Goal: Information Seeking & Learning: Learn about a topic

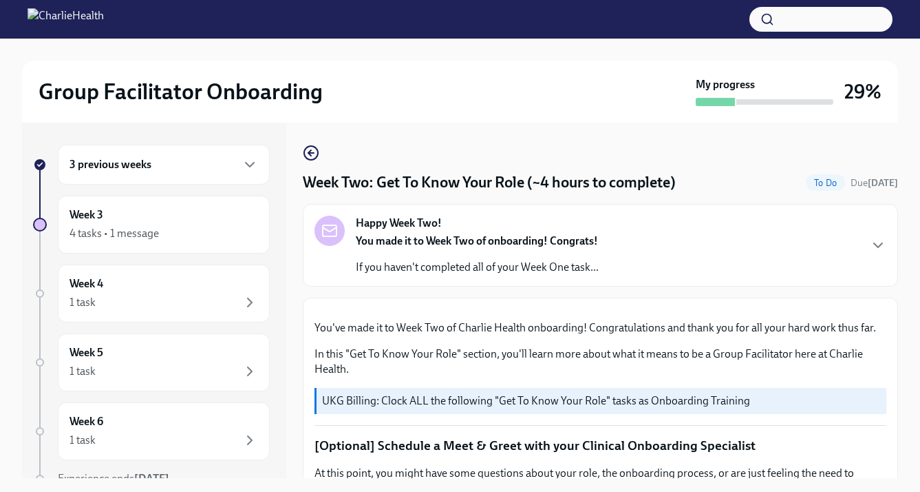
click at [196, 173] on div "3 previous weeks" at bounding box center [164, 165] width 212 height 40
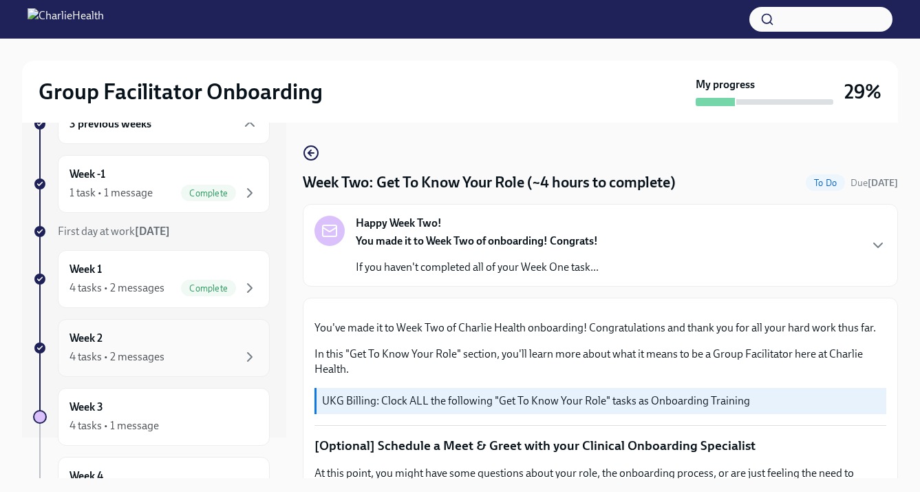
scroll to position [54, 0]
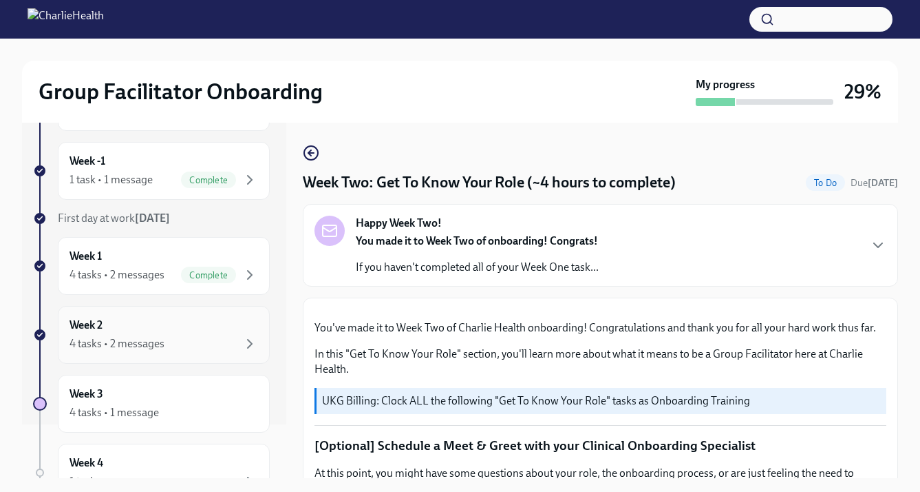
click at [158, 340] on div "4 tasks • 2 messages" at bounding box center [117, 343] width 95 height 15
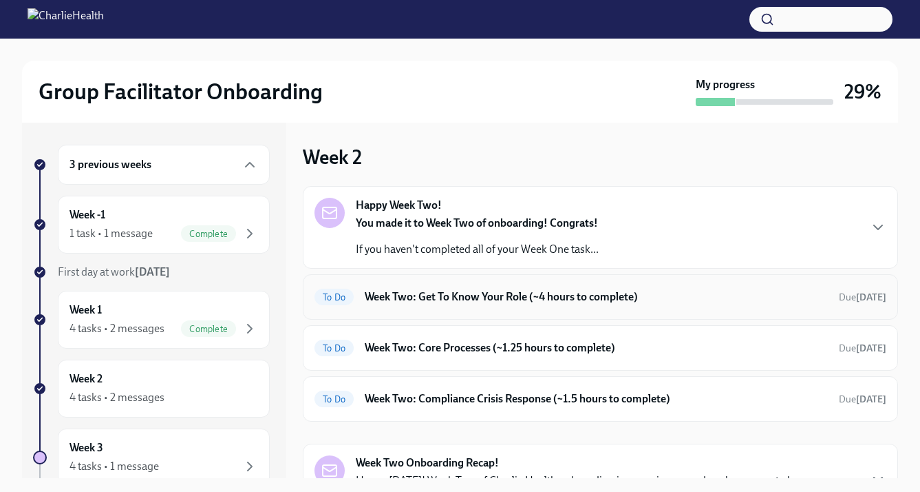
click at [479, 302] on h6 "Week Two: Get To Know Your Role (~4 hours to complete)" at bounding box center [596, 296] width 463 height 15
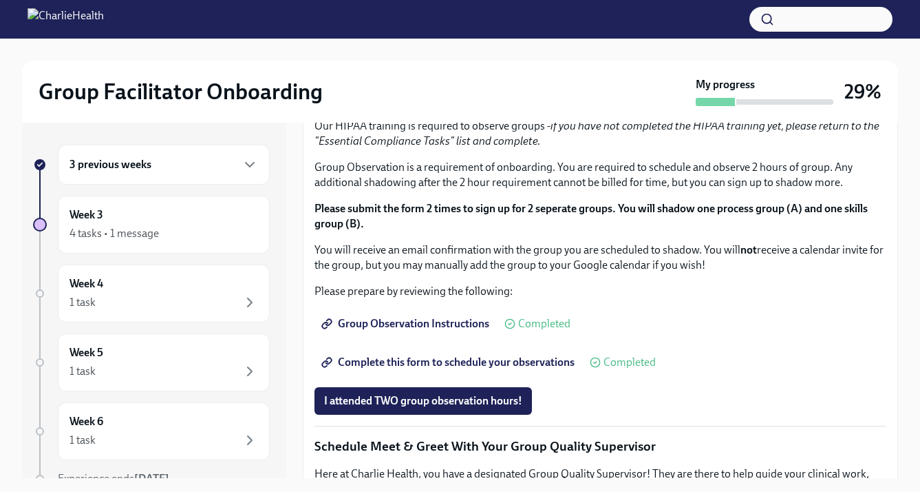
scroll to position [715, 0]
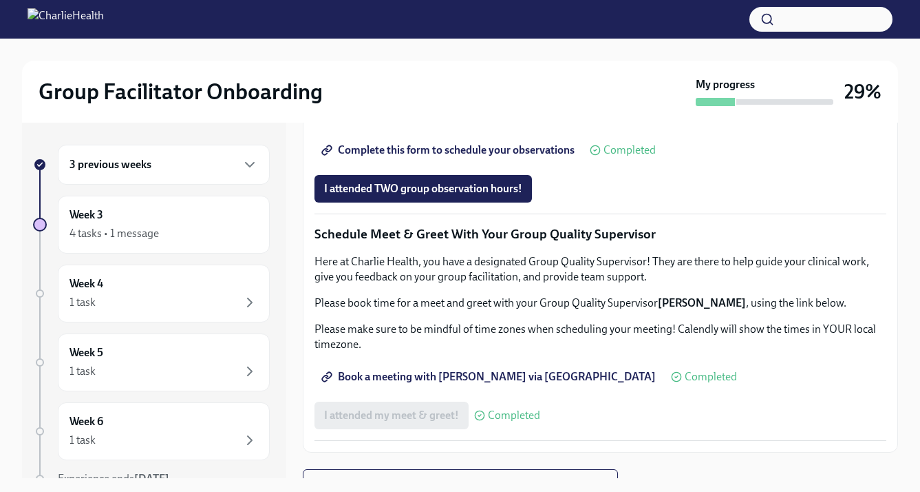
scroll to position [899, 0]
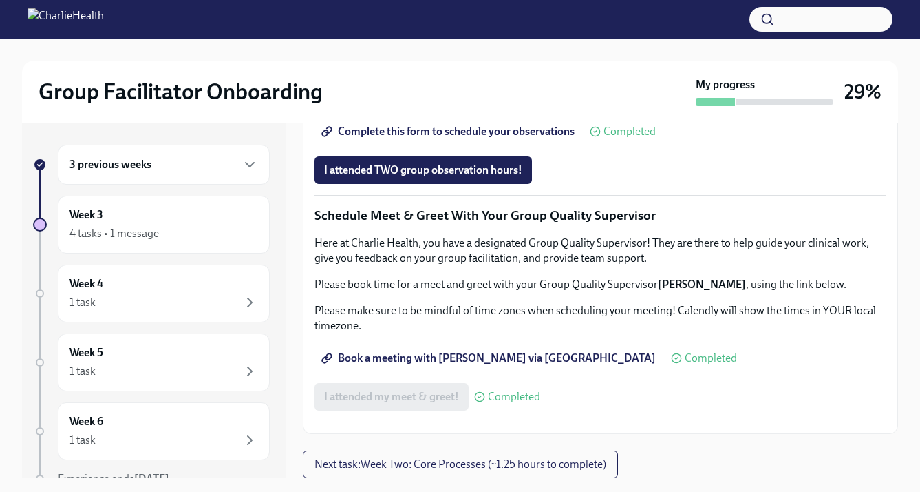
scroll to position [1343, 0]
click at [381, 174] on span "I attended TWO group observation hours!" at bounding box center [423, 170] width 198 height 14
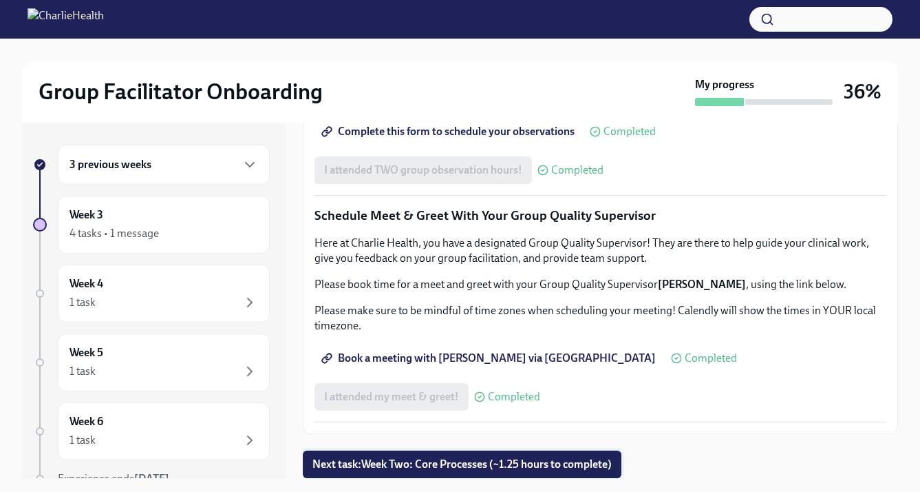
click at [531, 457] on span "Next task : Week Two: Core Processes (~1.25 hours to complete)" at bounding box center [462, 464] width 299 height 14
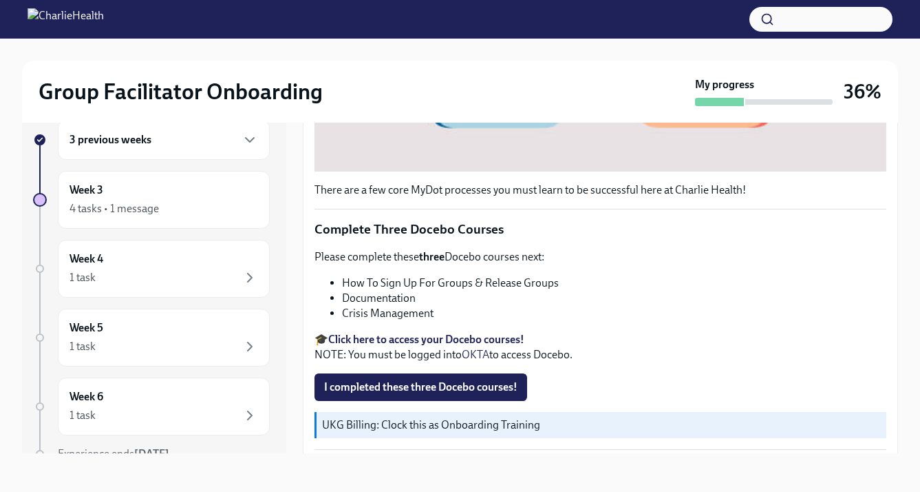
scroll to position [547, 0]
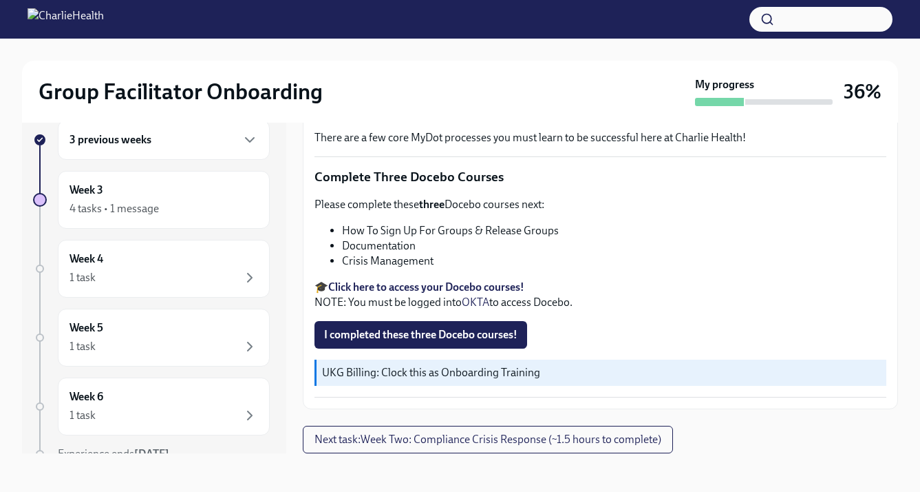
click at [445, 286] on strong "Click here to access your Docebo courses!" at bounding box center [426, 286] width 196 height 13
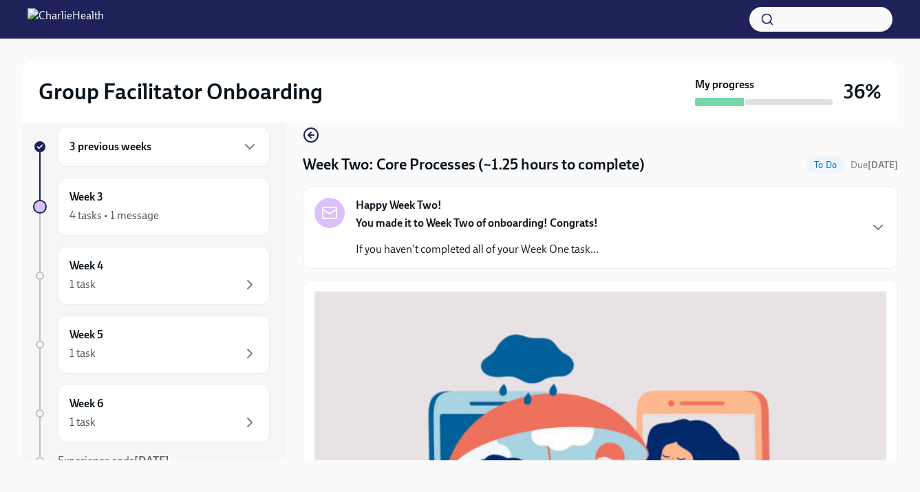
scroll to position [17, 0]
click at [374, 238] on div "You made it to Week Two of onboarding! Congrats! If you haven't completed all o…" at bounding box center [477, 236] width 243 height 41
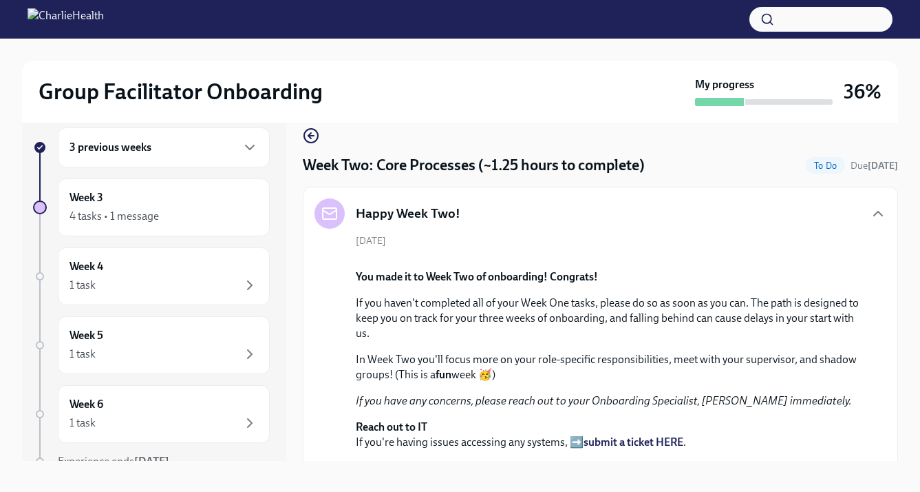
click at [432, 212] on h5 "Happy Week Two!" at bounding box center [408, 213] width 105 height 18
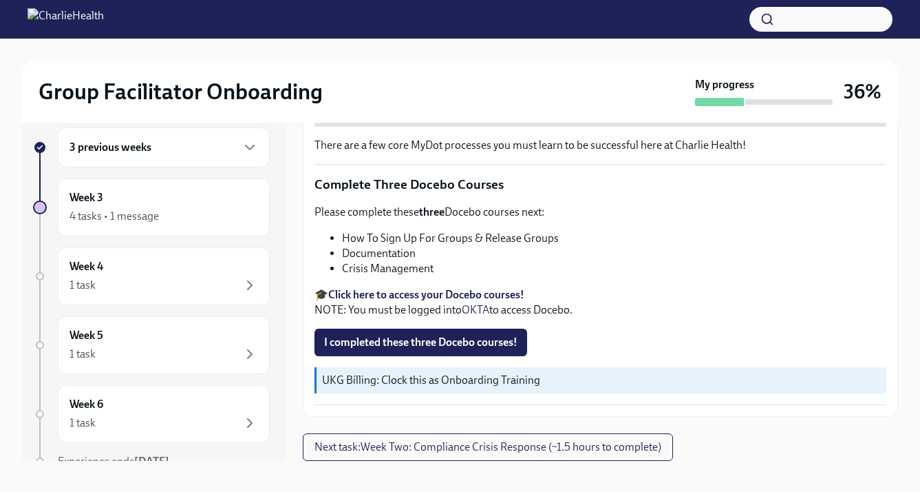
scroll to position [1025, 0]
click at [379, 451] on span "Next task : Week Two: Compliance Crisis Response (~1.5 hours to complete)" at bounding box center [488, 447] width 347 height 14
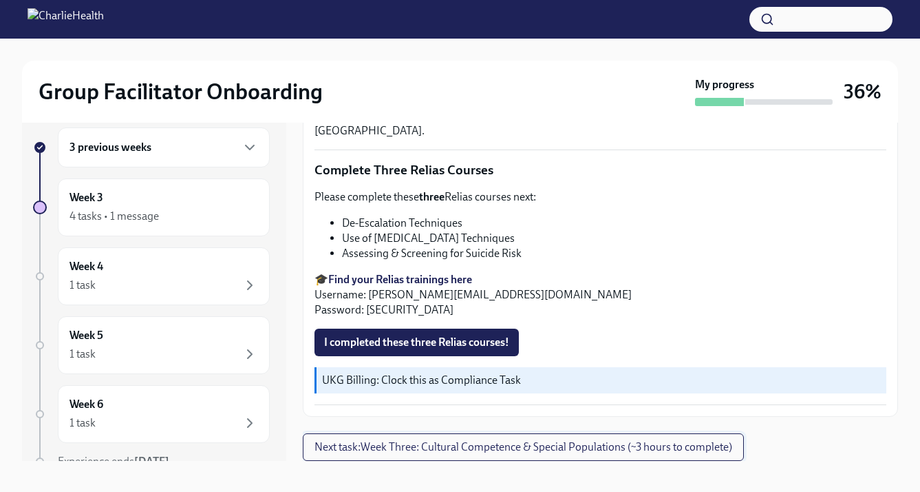
scroll to position [997, 0]
click at [398, 286] on strong "Find your Relias trainings here" at bounding box center [400, 279] width 144 height 13
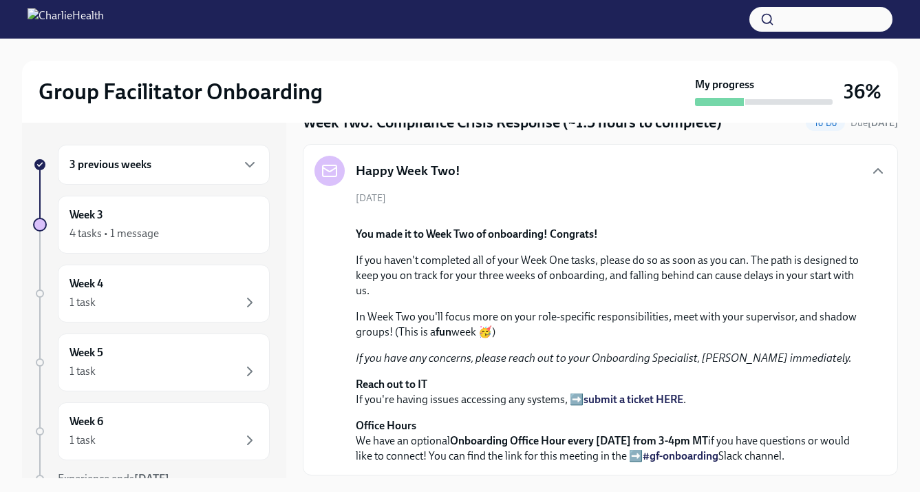
scroll to position [0, 0]
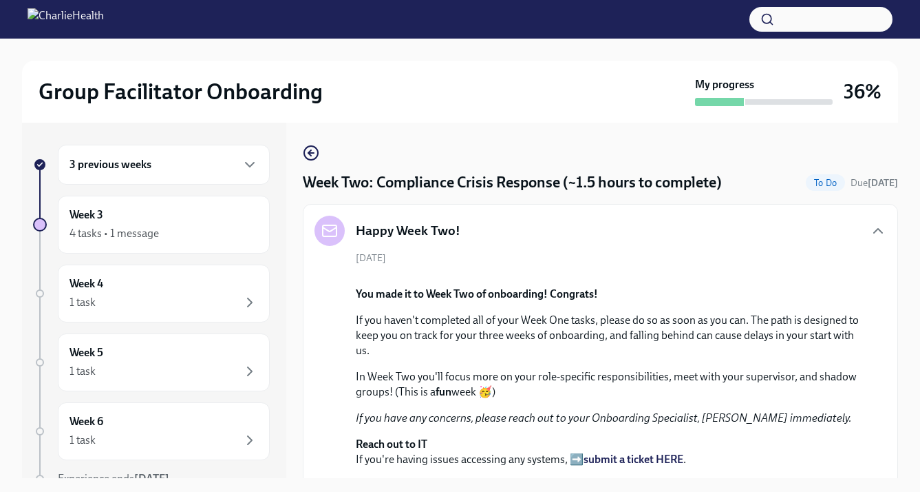
click at [185, 172] on div "3 previous weeks" at bounding box center [164, 164] width 189 height 17
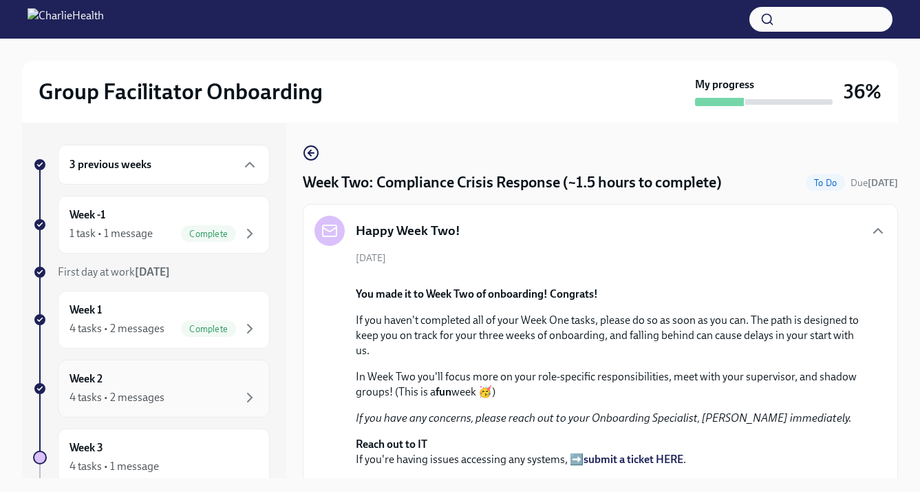
click at [153, 374] on div "Week 2 4 tasks • 2 messages" at bounding box center [164, 388] width 189 height 34
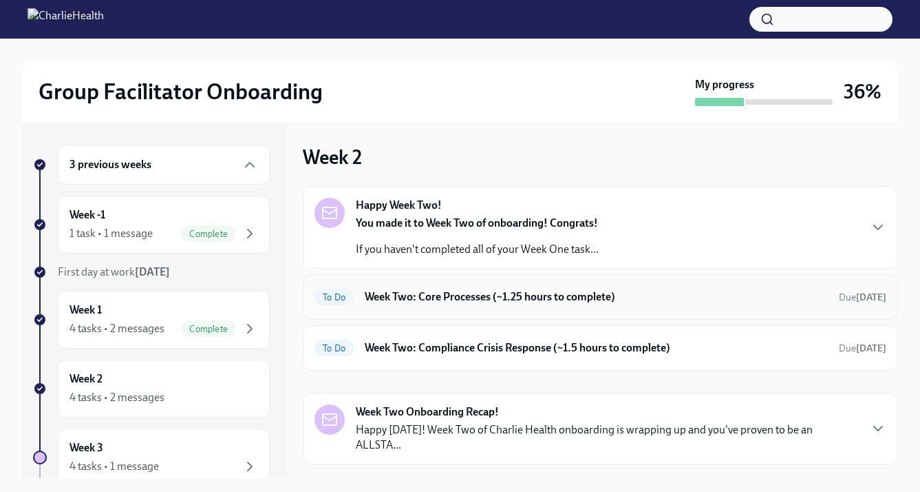
click at [425, 299] on h6 "Week Two: Core Processes (~1.25 hours to complete)" at bounding box center [596, 296] width 463 height 15
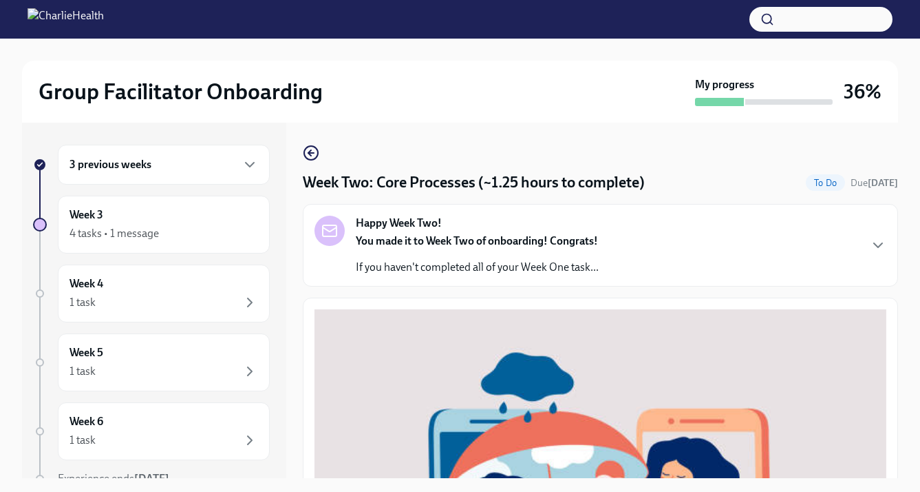
click at [604, 235] on div "Happy Week Two! You made it to Week Two of onboarding! Congrats! If you haven't…" at bounding box center [601, 244] width 572 height 59
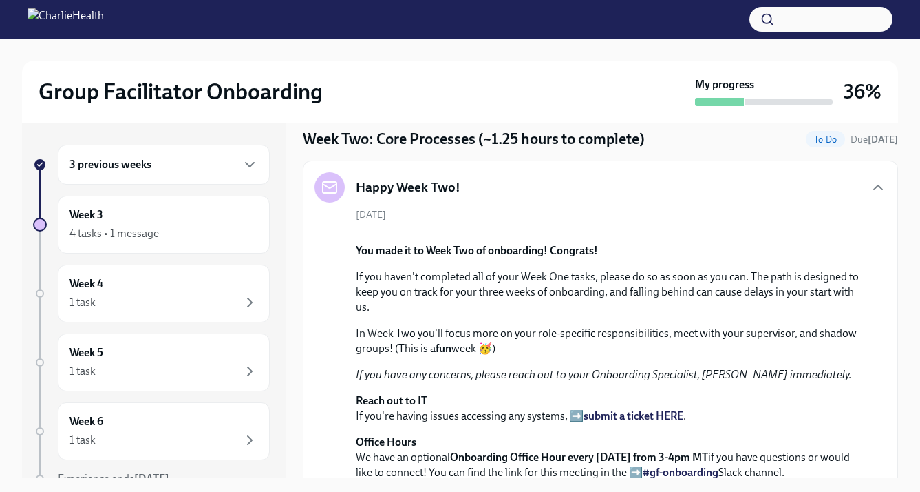
scroll to position [41, 0]
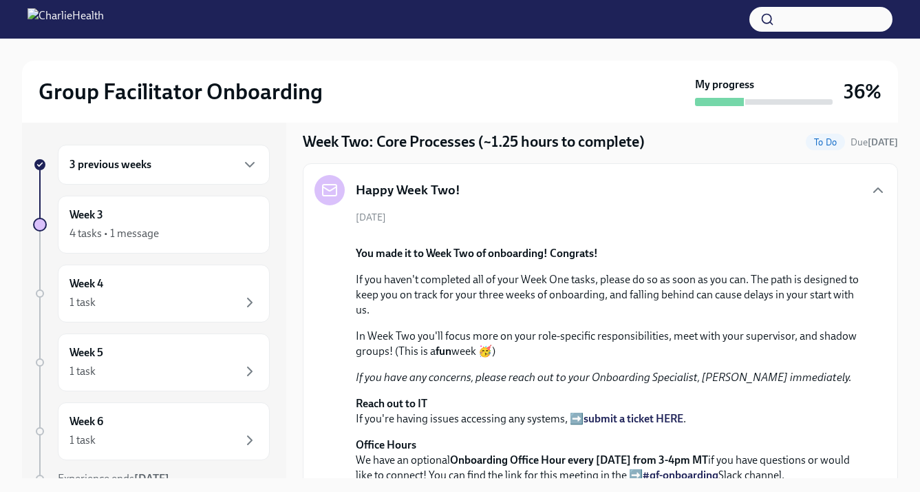
click at [605, 203] on div "Happy Week Two!" at bounding box center [601, 190] width 572 height 30
click at [600, 185] on div "Happy Week Two!" at bounding box center [601, 190] width 572 height 30
click at [876, 191] on icon "button" at bounding box center [878, 190] width 17 height 17
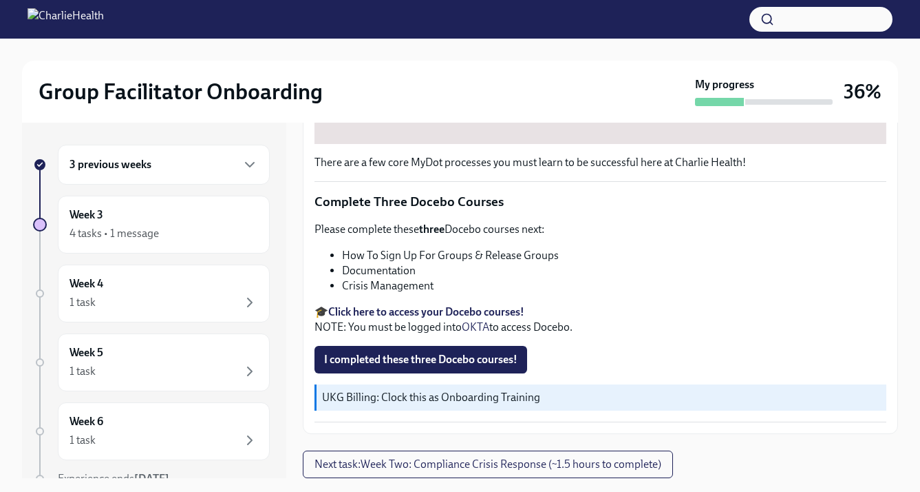
scroll to position [25, 0]
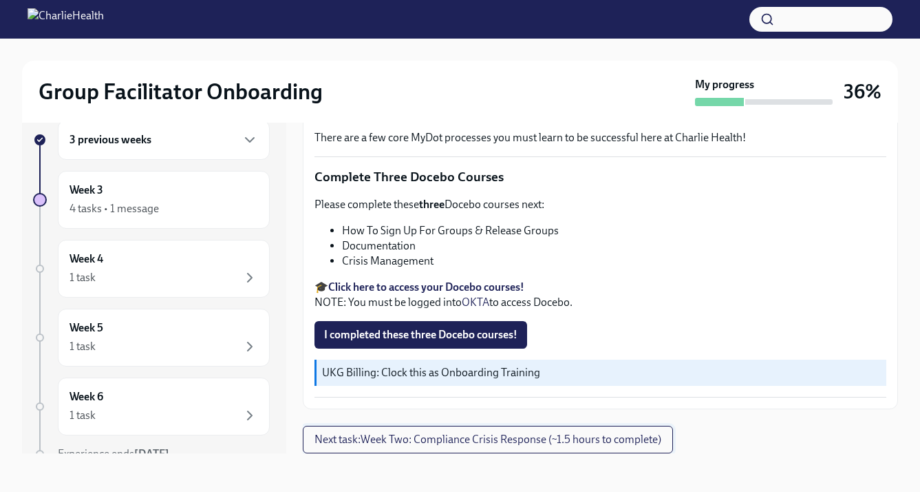
click at [596, 432] on span "Next task : Week Two: Compliance Crisis Response (~1.5 hours to complete)" at bounding box center [488, 439] width 347 height 14
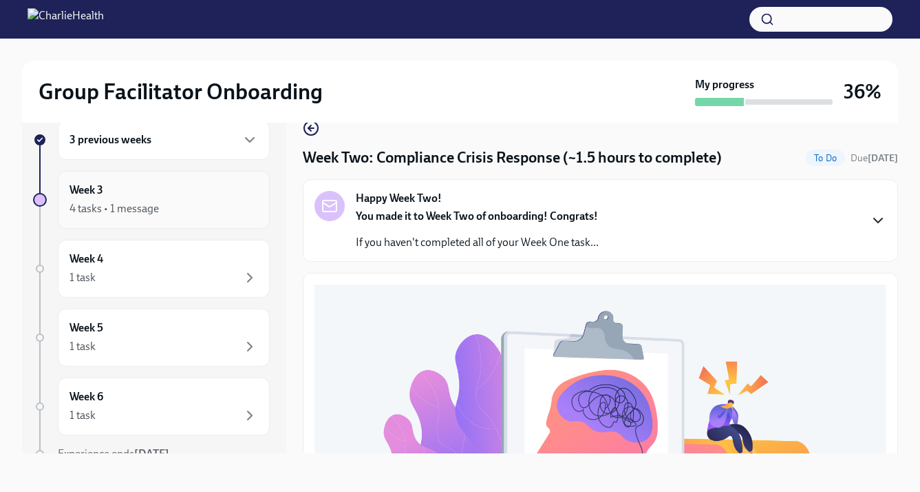
click at [233, 211] on div "4 tasks • 1 message" at bounding box center [164, 208] width 189 height 17
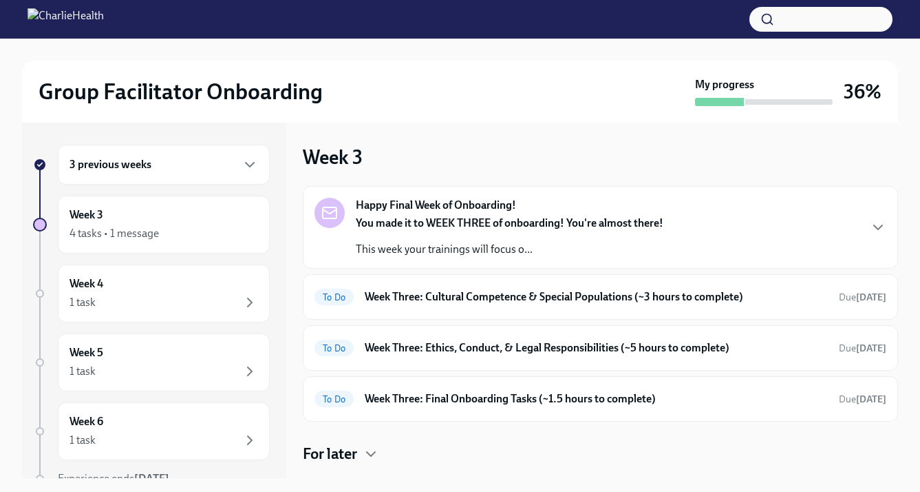
click at [178, 164] on div "3 previous weeks" at bounding box center [164, 164] width 189 height 17
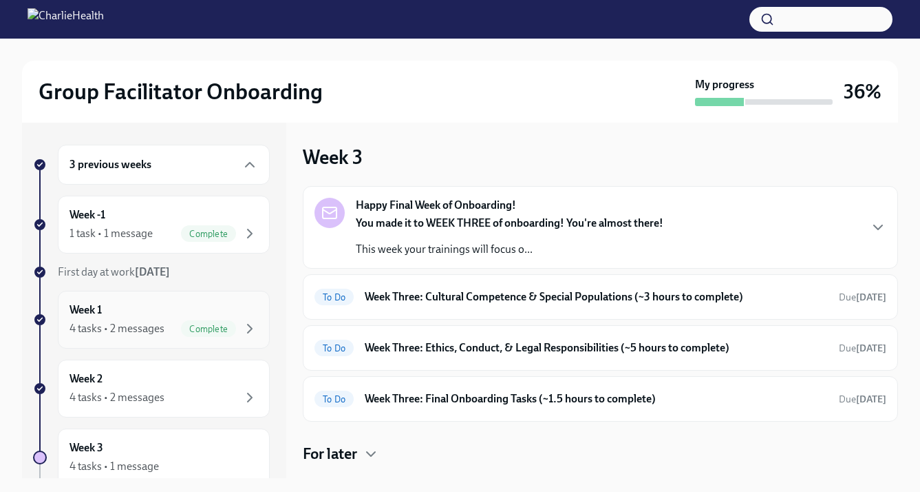
click at [153, 331] on div "4 tasks • 2 messages" at bounding box center [117, 328] width 95 height 15
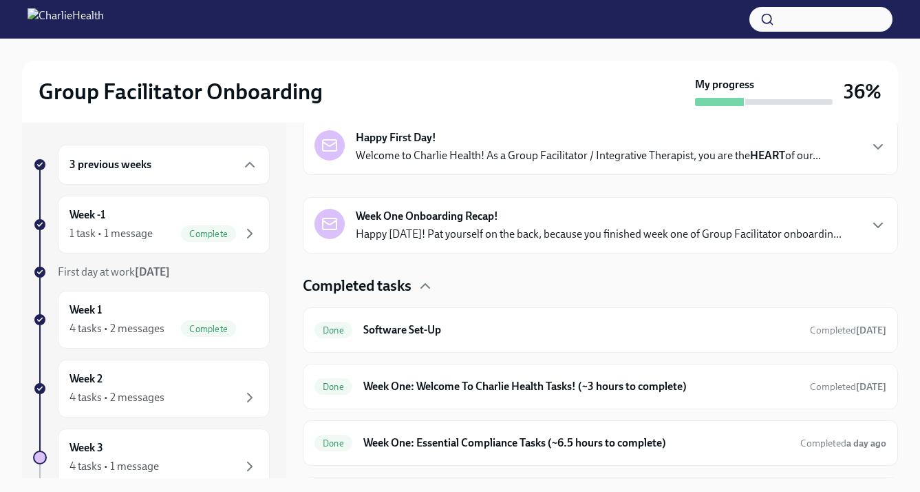
scroll to position [244, 0]
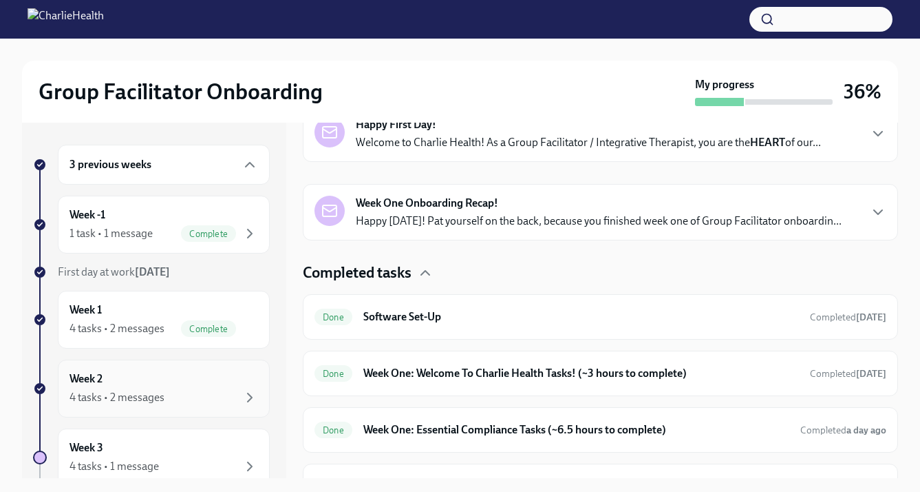
click at [179, 377] on div "Week 2 4 tasks • 2 messages" at bounding box center [164, 388] width 189 height 34
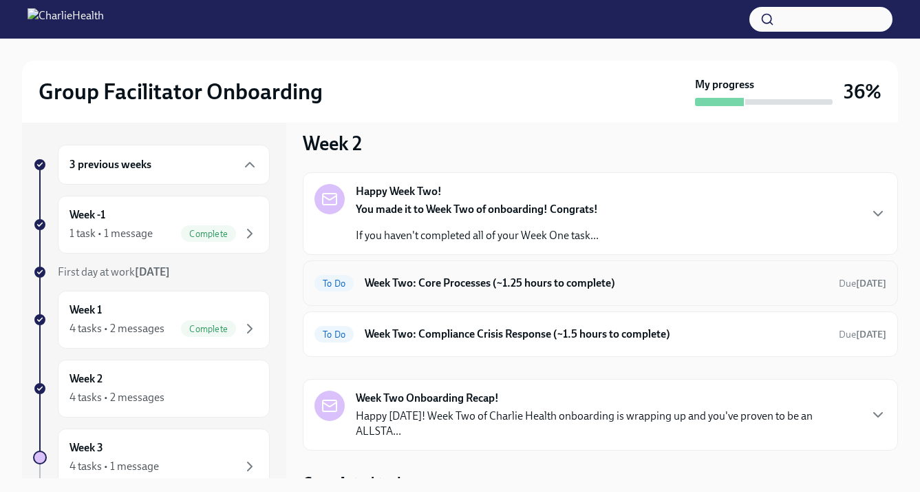
click at [437, 288] on h6 "Week Two: Core Processes (~1.25 hours to complete)" at bounding box center [596, 282] width 463 height 15
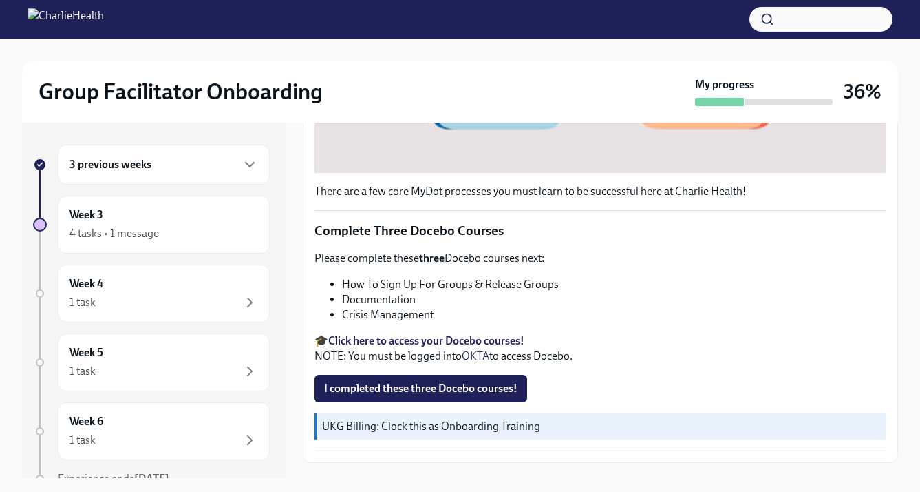
scroll to position [547, 0]
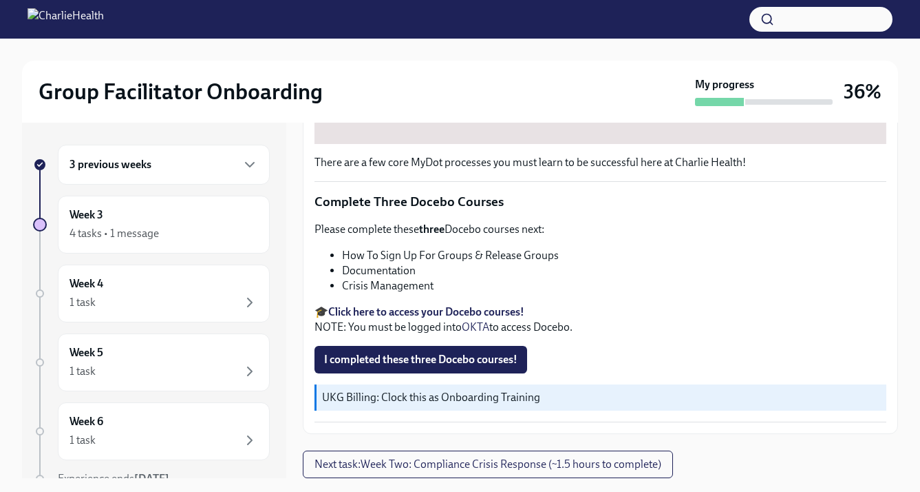
click at [370, 310] on strong "Click here to access your Docebo courses!" at bounding box center [426, 311] width 196 height 13
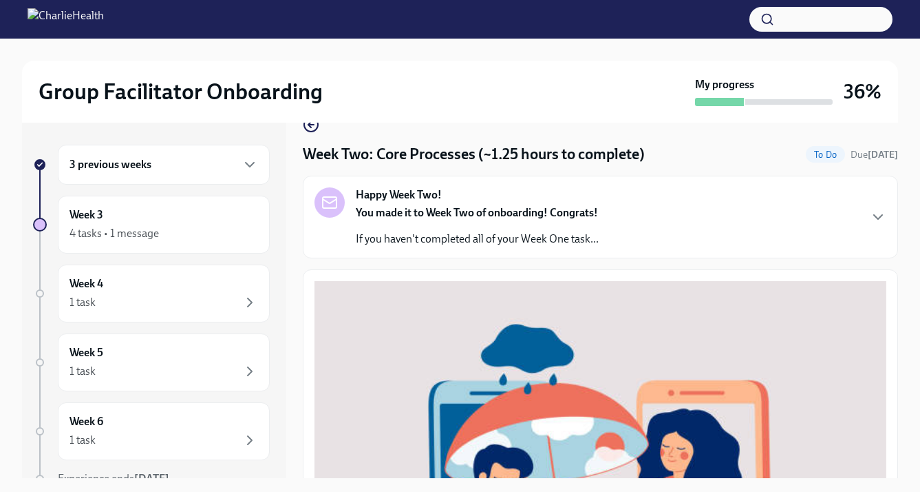
scroll to position [0, 0]
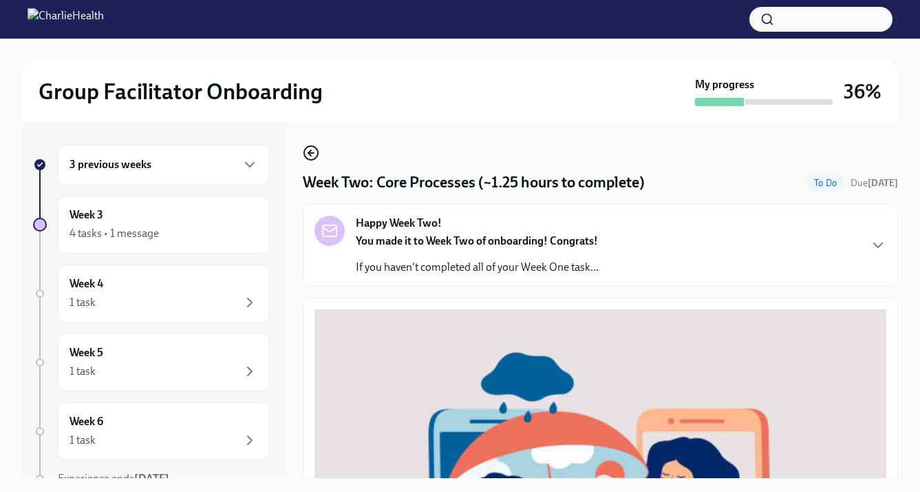
click at [310, 153] on icon "button" at bounding box center [311, 153] width 6 height 0
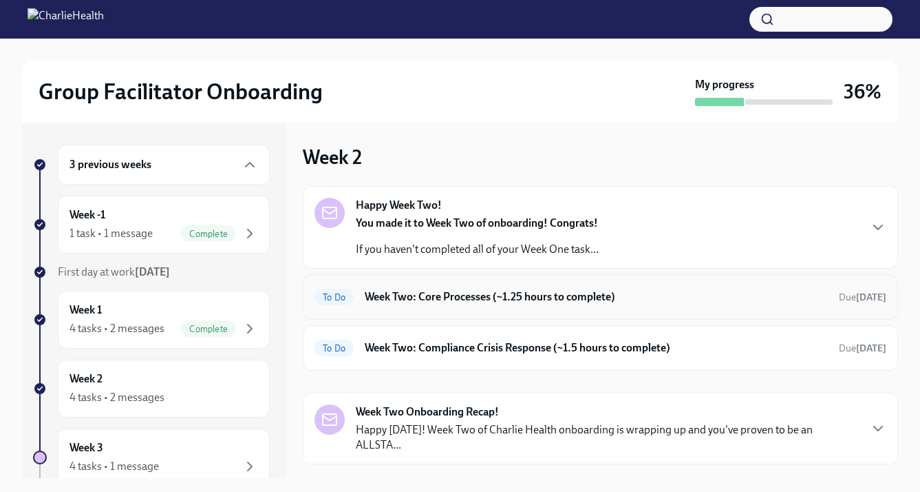
click at [430, 295] on h6 "Week Two: Core Processes (~1.25 hours to complete)" at bounding box center [596, 296] width 463 height 15
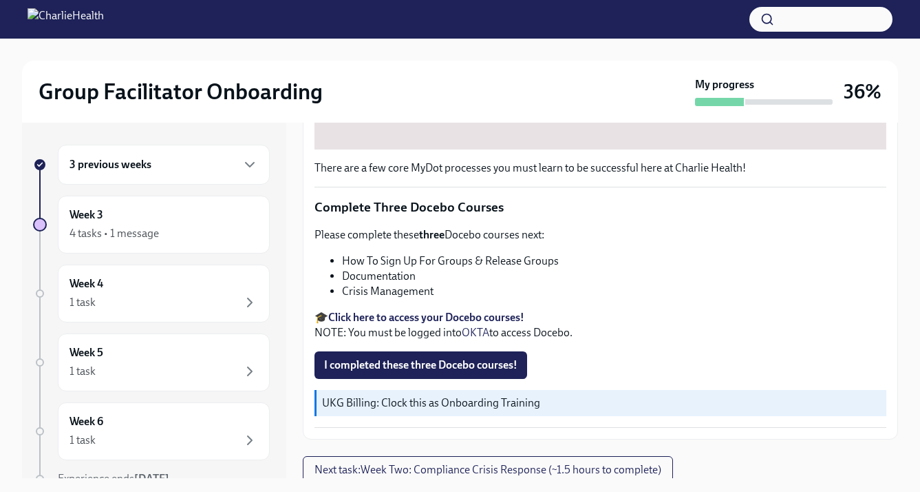
scroll to position [547, 0]
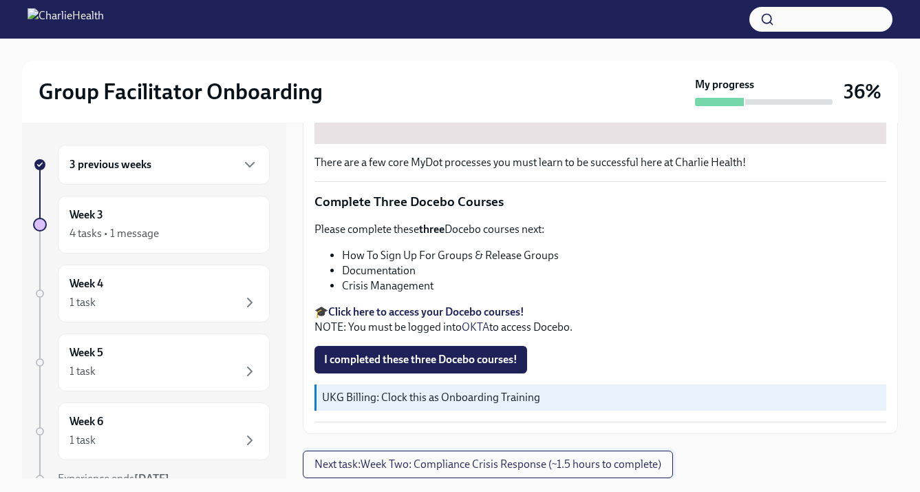
click at [403, 465] on span "Next task : Week Two: Compliance Crisis Response (~1.5 hours to complete)" at bounding box center [488, 464] width 347 height 14
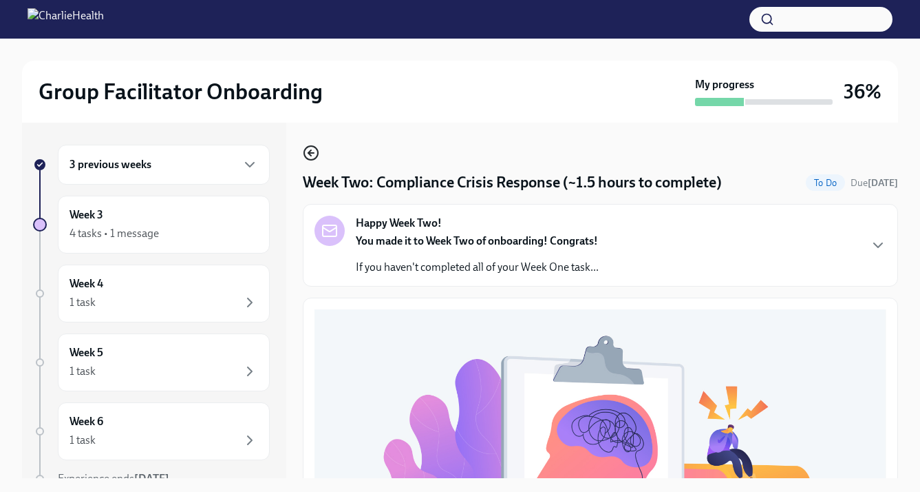
click at [308, 155] on icon "button" at bounding box center [311, 153] width 17 height 17
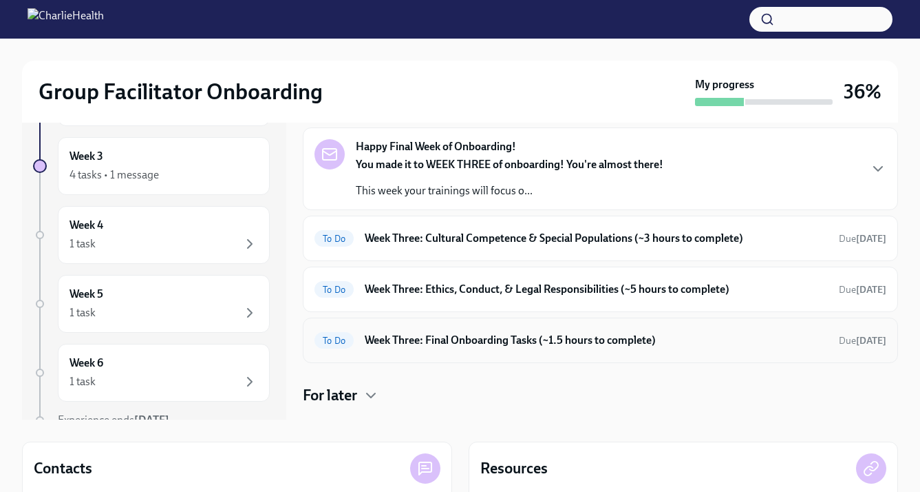
scroll to position [57, 0]
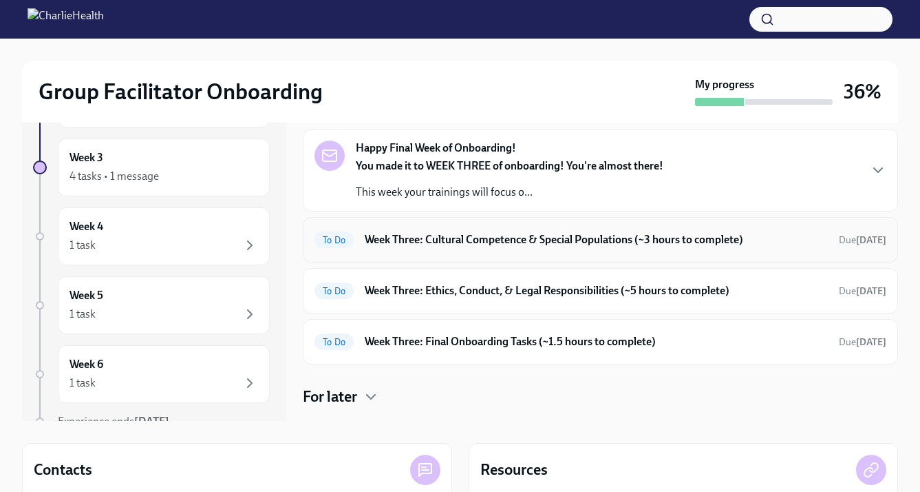
click at [436, 233] on h6 "Week Three: Cultural Competence & Special Populations (~3 hours to complete)" at bounding box center [596, 239] width 463 height 15
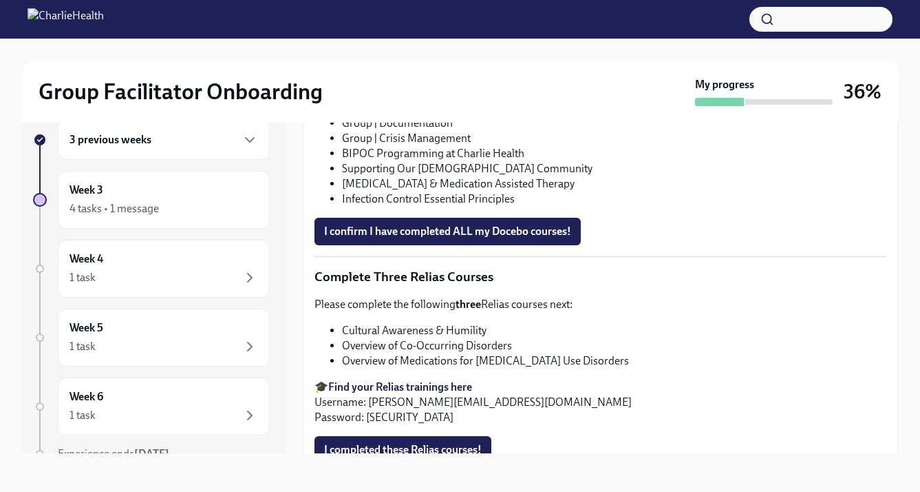
scroll to position [1132, 0]
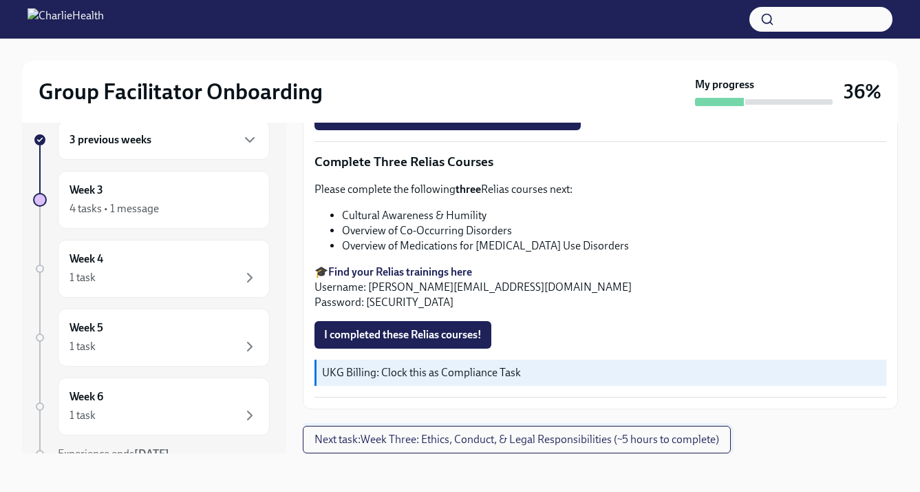
click at [427, 434] on span "Next task : Week Three: Ethics, Conduct, & Legal Responsibilities (~5 hours to …" at bounding box center [517, 439] width 405 height 14
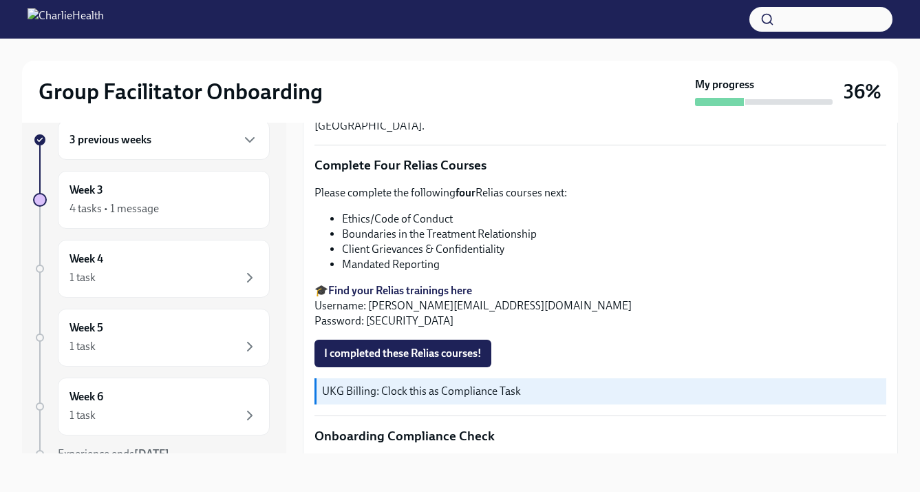
scroll to position [839, 0]
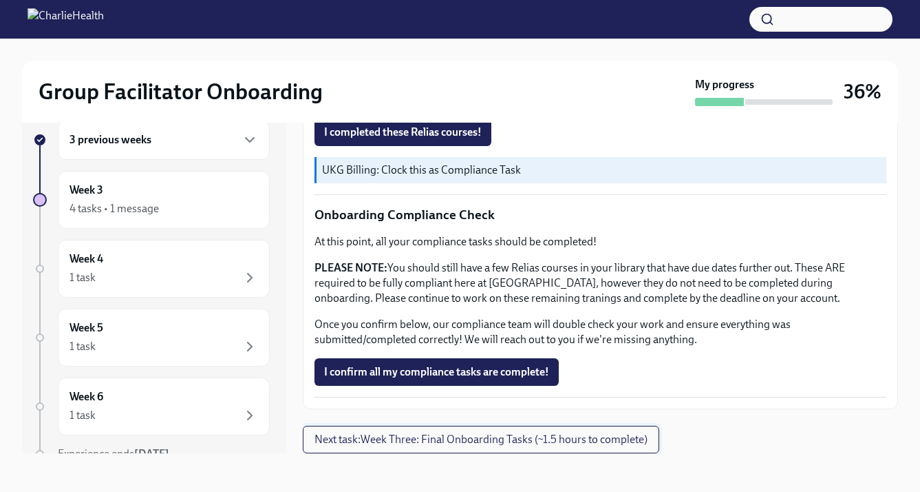
click at [414, 443] on span "Next task : Week Three: Final Onboarding Tasks (~1.5 hours to complete)" at bounding box center [481, 439] width 333 height 14
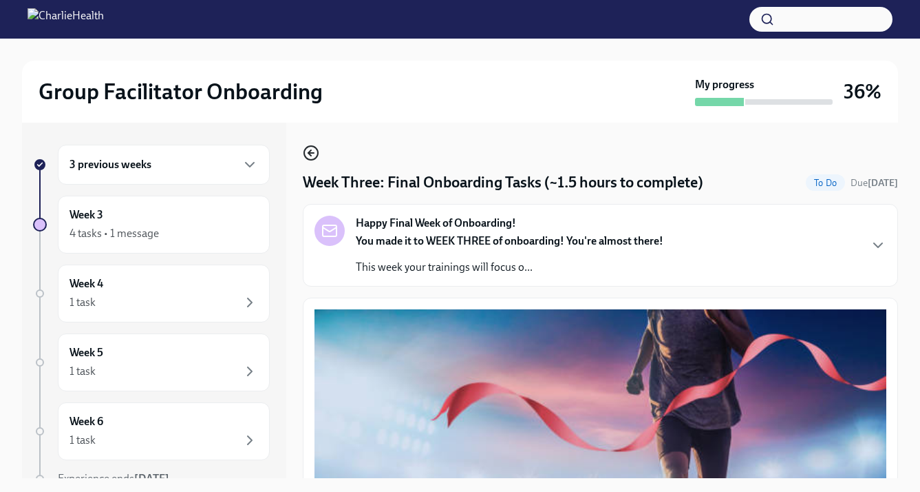
click at [313, 151] on icon "button" at bounding box center [311, 153] width 17 height 17
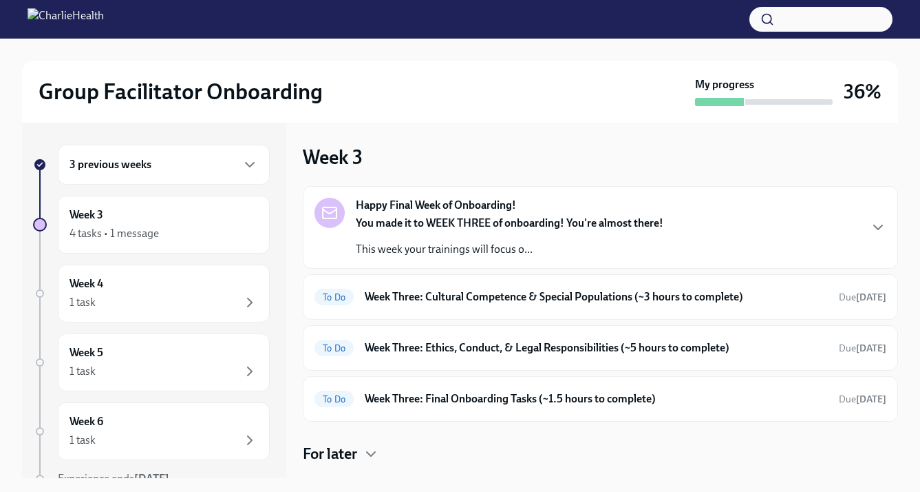
click at [401, 218] on strong "You made it to WEEK THREE of onboarding! You're almost there!" at bounding box center [510, 222] width 308 height 13
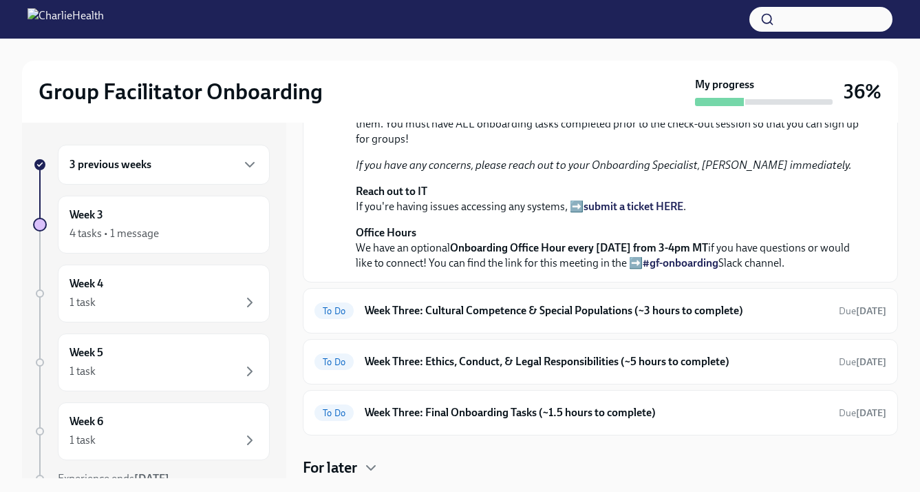
scroll to position [403, 0]
click at [226, 169] on div "3 previous weeks" at bounding box center [164, 164] width 189 height 17
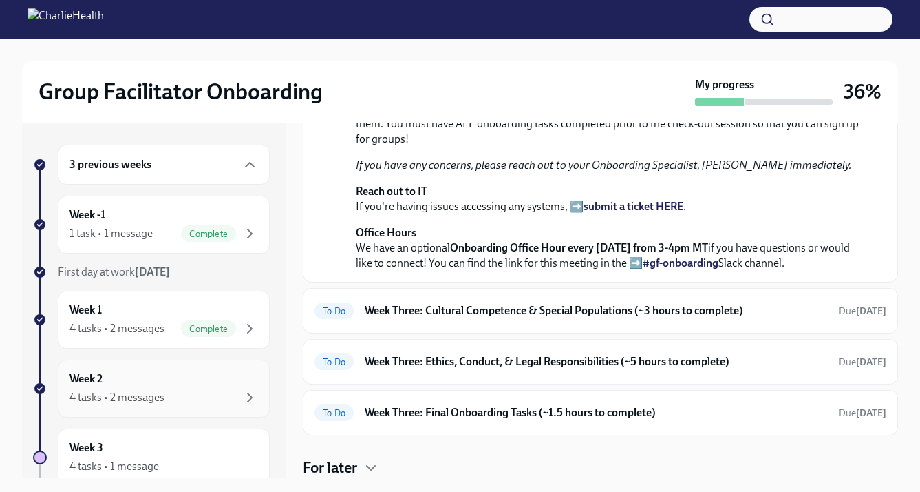
click at [136, 375] on div "Week 2 4 tasks • 2 messages" at bounding box center [164, 388] width 189 height 34
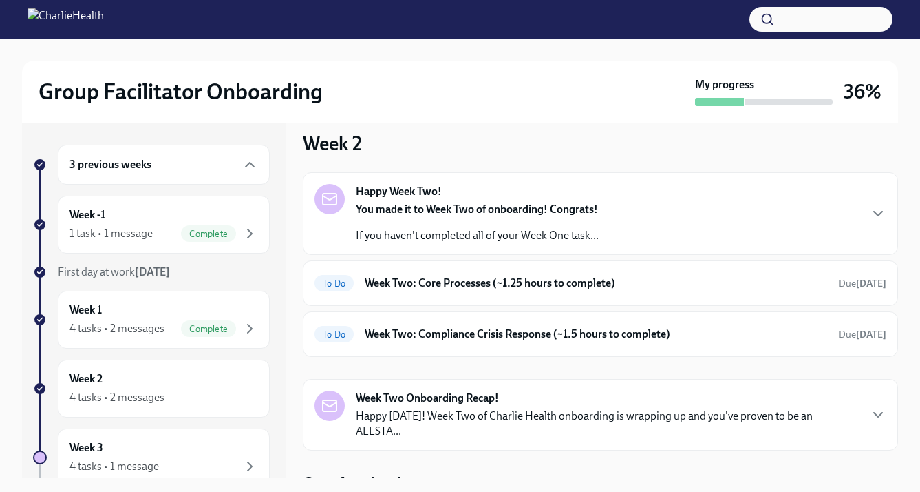
click at [423, 223] on div "You made it to Week Two of onboarding! Congrats! If you haven't completed all o…" at bounding box center [477, 222] width 243 height 41
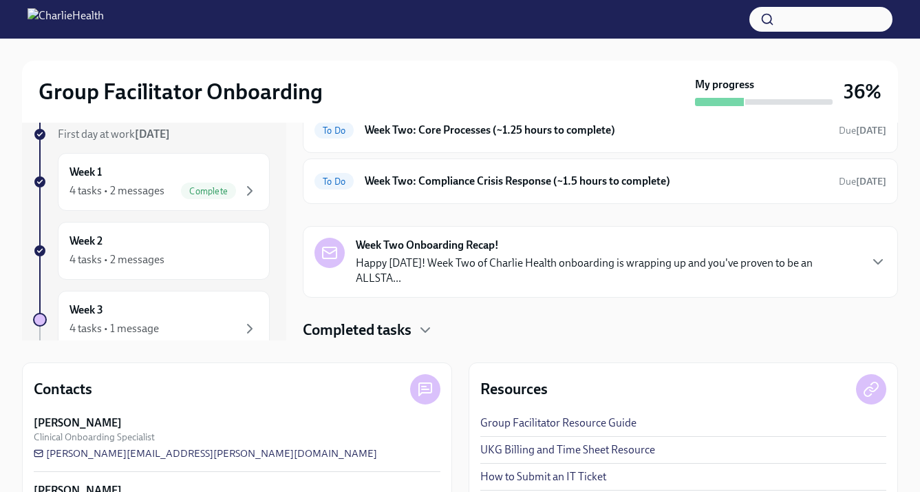
scroll to position [345, 0]
click at [439, 153] on div "To Do Week Two: Core Processes (~1.25 hours to complete) Due today" at bounding box center [600, 129] width 595 height 45
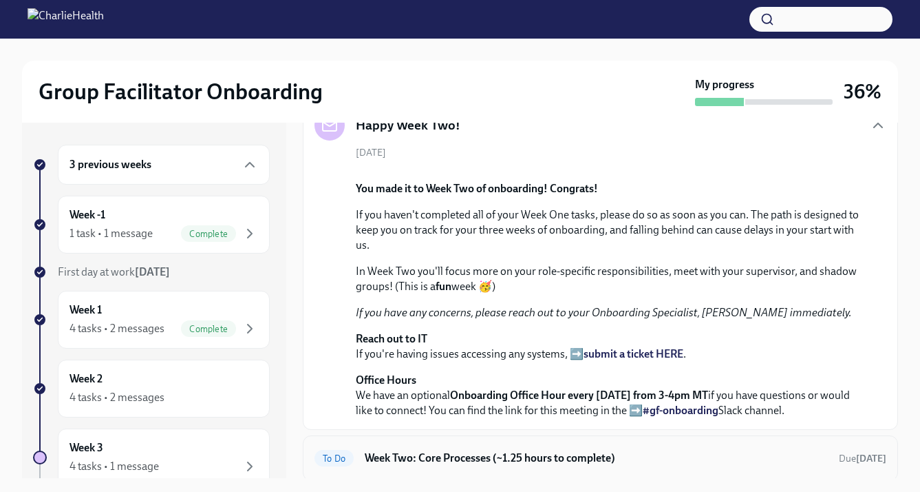
scroll to position [92, 0]
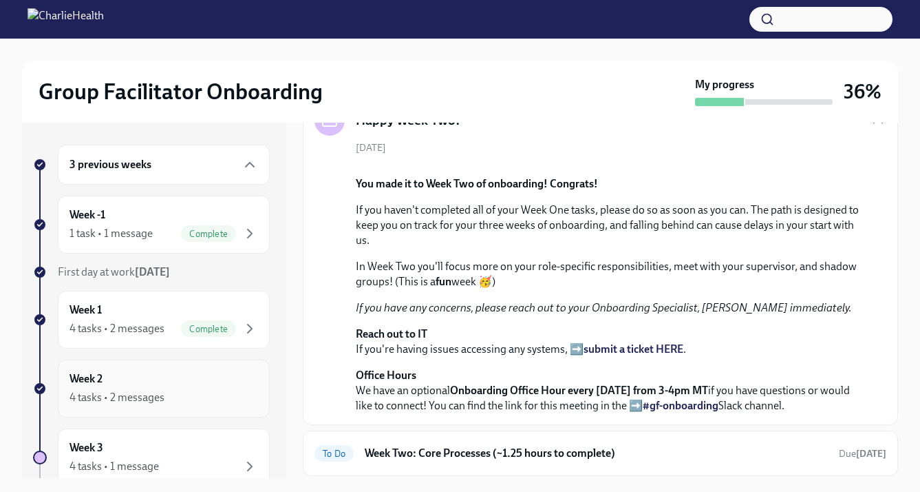
click at [155, 397] on div "4 tasks • 2 messages" at bounding box center [117, 397] width 95 height 15
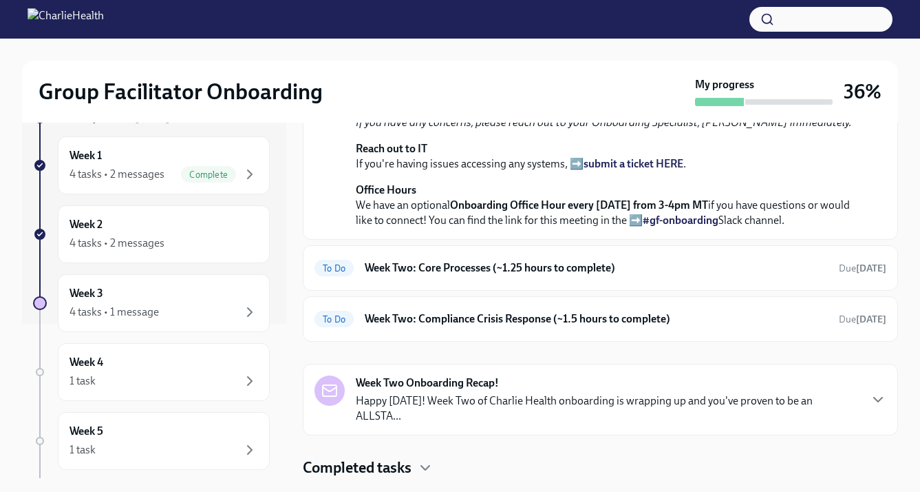
scroll to position [386, 0]
click at [445, 291] on div "To Do Week Two: Core Processes (~1.25 hours to complete) Due today" at bounding box center [600, 267] width 595 height 45
click at [438, 275] on h6 "Week Two: Core Processes (~1.25 hours to complete)" at bounding box center [596, 267] width 463 height 15
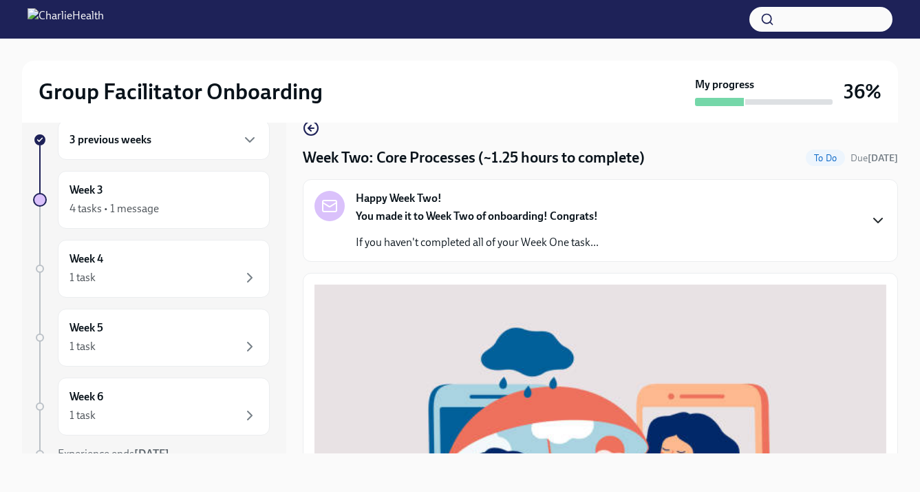
click at [872, 220] on icon "button" at bounding box center [878, 220] width 17 height 17
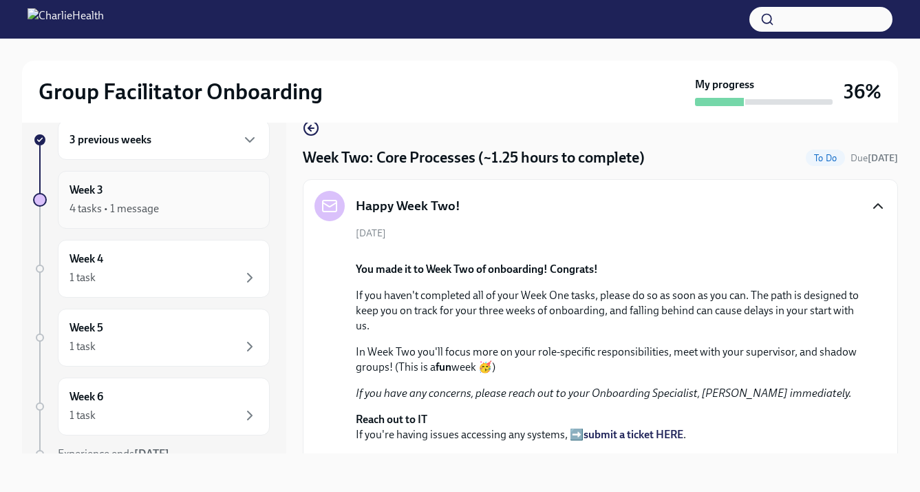
click at [176, 190] on div "Week 3 4 tasks • 1 message" at bounding box center [164, 199] width 189 height 34
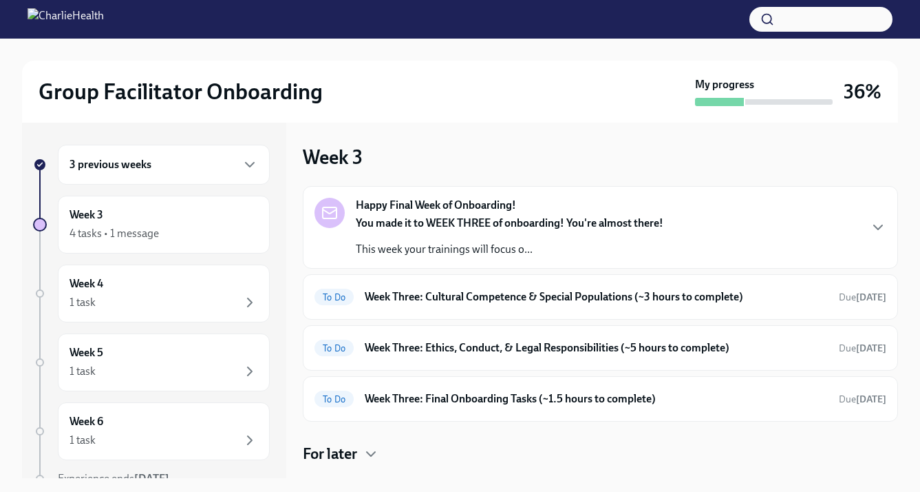
click at [193, 161] on div "3 previous weeks" at bounding box center [164, 164] width 189 height 17
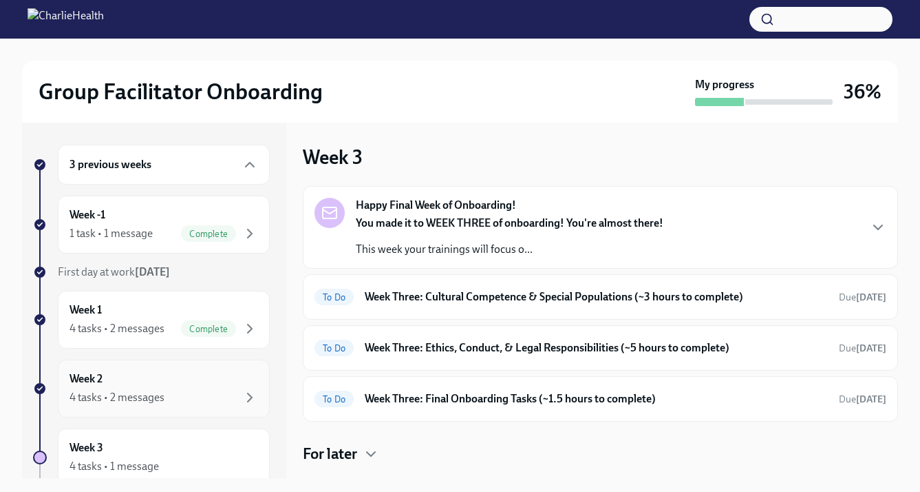
click at [138, 377] on div "Week 2 4 tasks • 2 messages" at bounding box center [164, 388] width 189 height 34
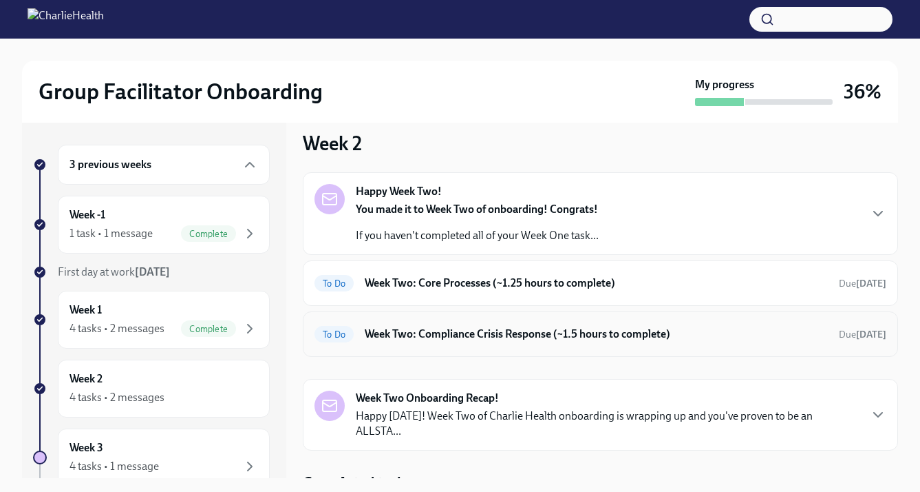
scroll to position [13, 0]
click at [370, 485] on div "3 previous weeks Week -1 1 task • 1 message Complete First day at work Sep 2nd …" at bounding box center [460, 400] width 876 height 554
click at [370, 473] on h4 "Completed tasks" at bounding box center [357, 483] width 109 height 21
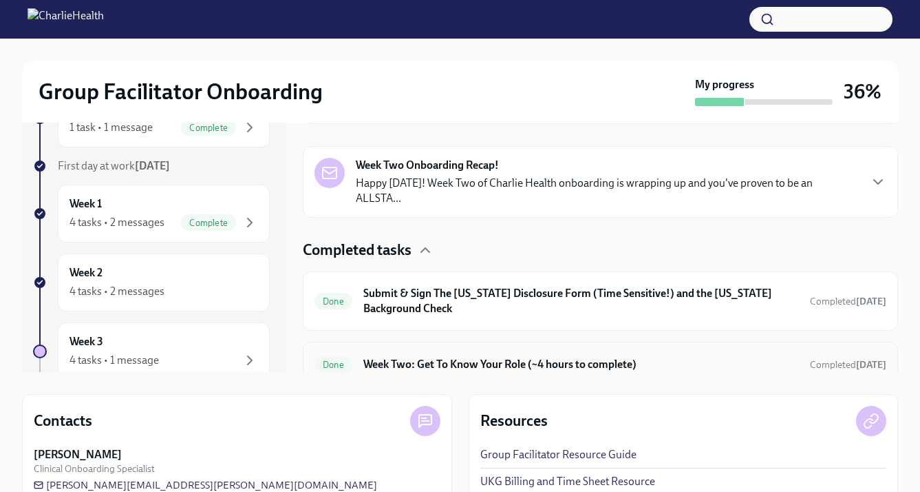
click at [460, 357] on h6 "Week Two: Get To Know Your Role (~4 hours to complete)" at bounding box center [581, 364] width 436 height 15
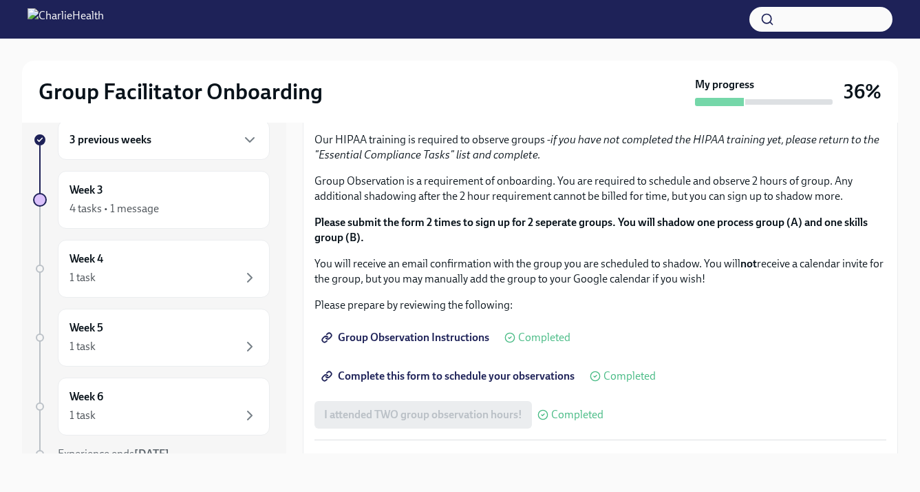
scroll to position [646, 0]
drag, startPoint x: 366, startPoint y: 288, endPoint x: 552, endPoint y: 288, distance: 186.6
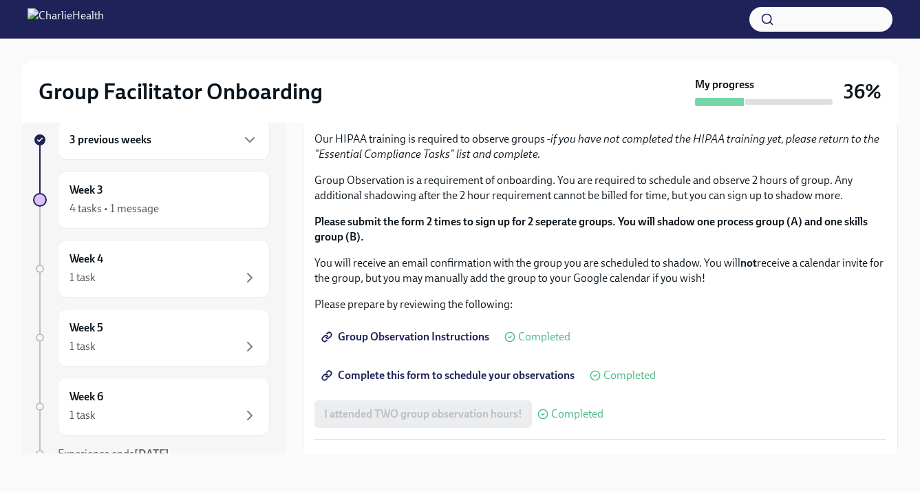
drag, startPoint x: 566, startPoint y: 288, endPoint x: 359, endPoint y: 284, distance: 206.6
copy p "https://calendly.com/maggiegreenawalt"
click at [130, 209] on div "4 tasks • 1 message" at bounding box center [114, 208] width 89 height 15
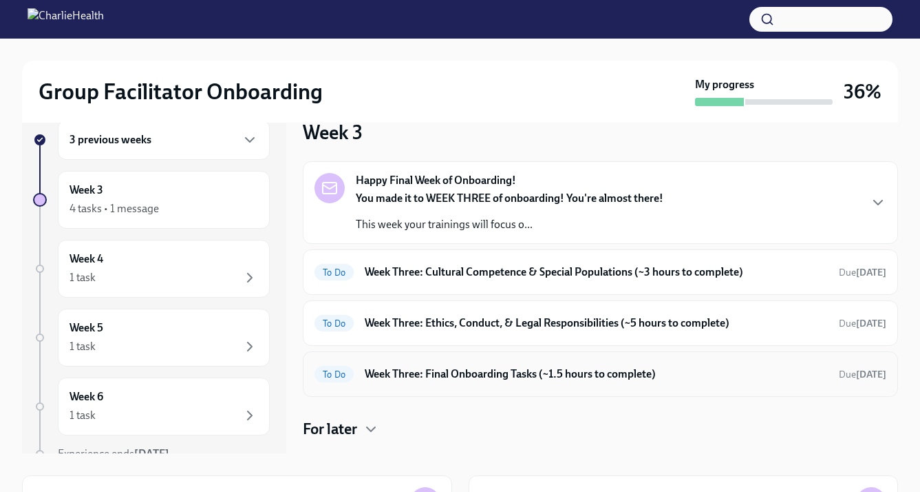
click at [440, 370] on h6 "Week Three: Final Onboarding Tasks (~1.5 hours to complete)" at bounding box center [596, 373] width 463 height 15
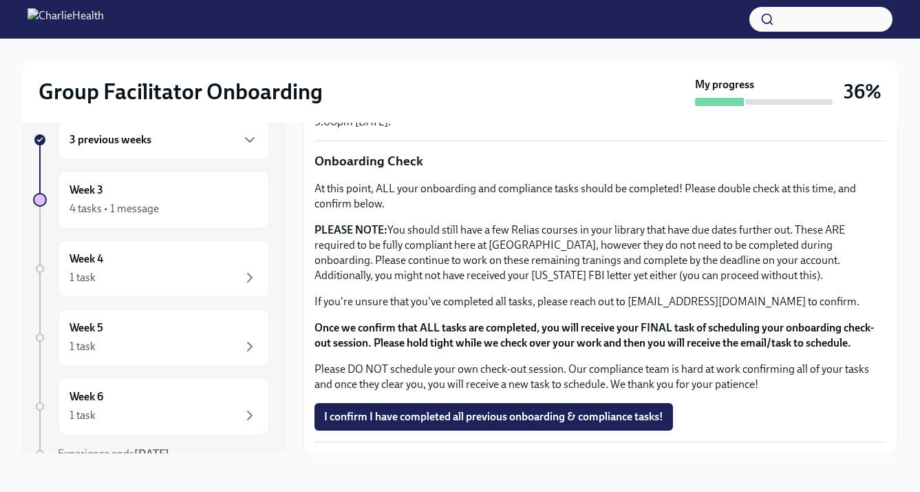
scroll to position [1089, 0]
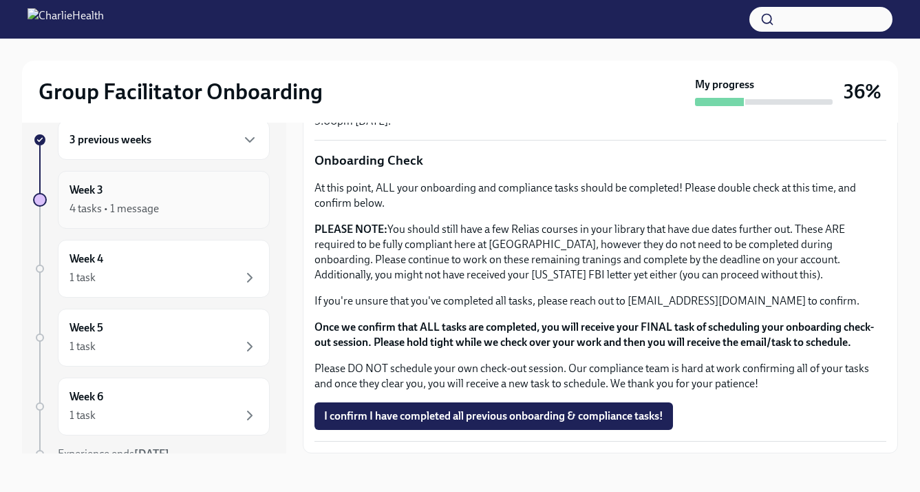
click at [180, 194] on div "Week 3 4 tasks • 1 message" at bounding box center [164, 199] width 189 height 34
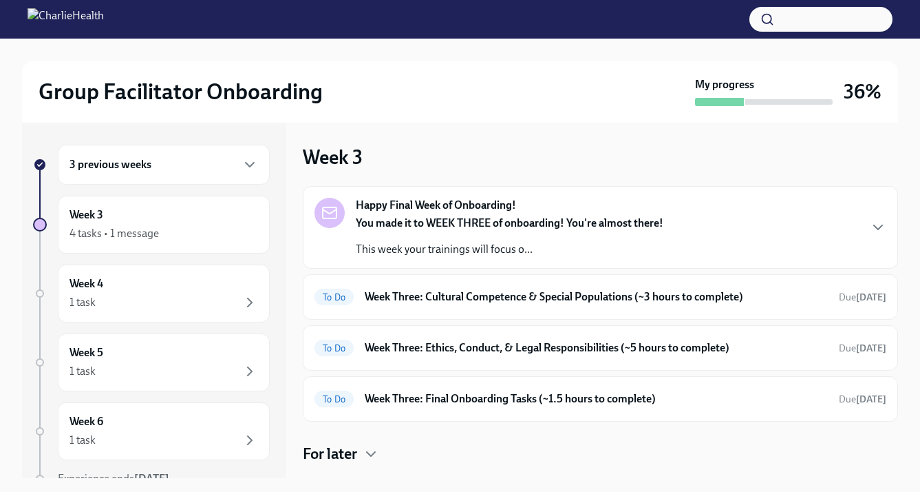
click at [197, 168] on div "3 previous weeks" at bounding box center [164, 164] width 189 height 17
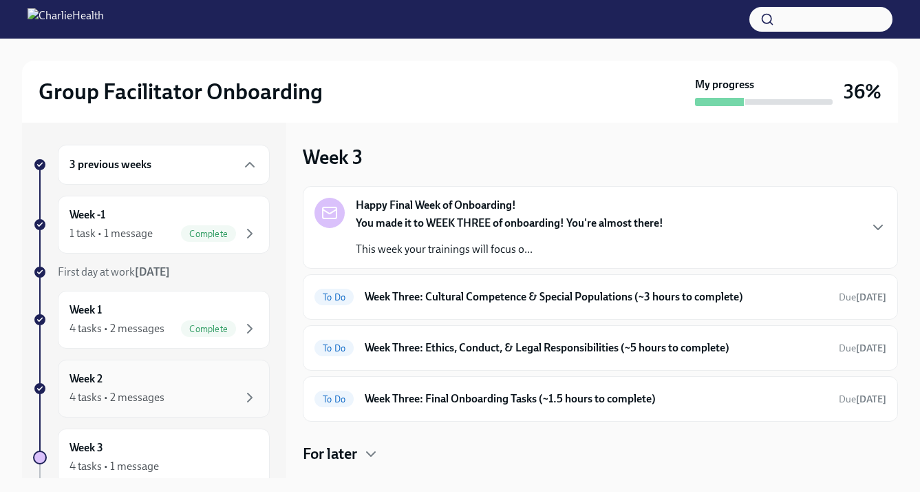
click at [140, 368] on div "Week 2 4 tasks • 2 messages" at bounding box center [164, 388] width 212 height 58
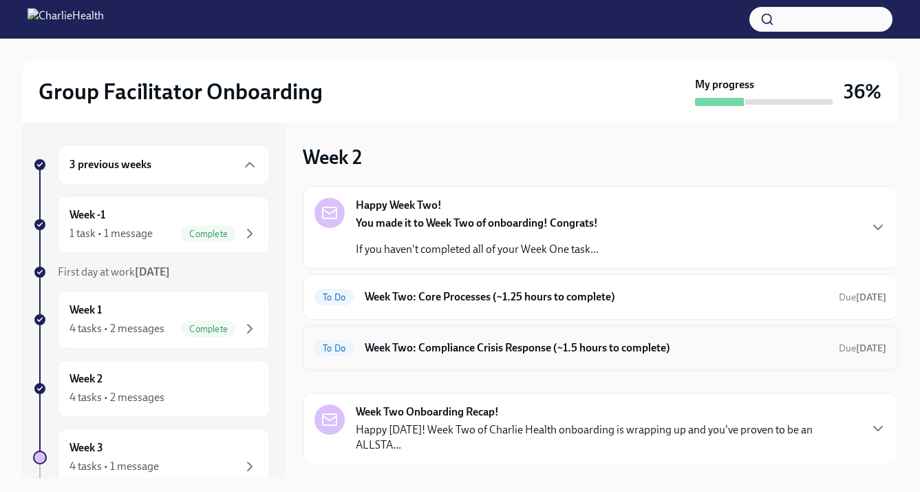
scroll to position [14, 0]
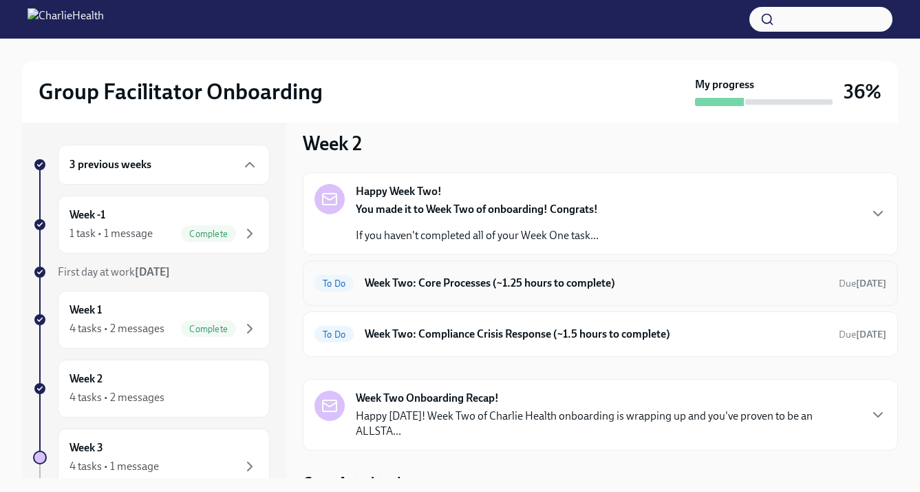
click at [409, 281] on h6 "Week Two: Core Processes (~1.25 hours to complete)" at bounding box center [596, 282] width 463 height 15
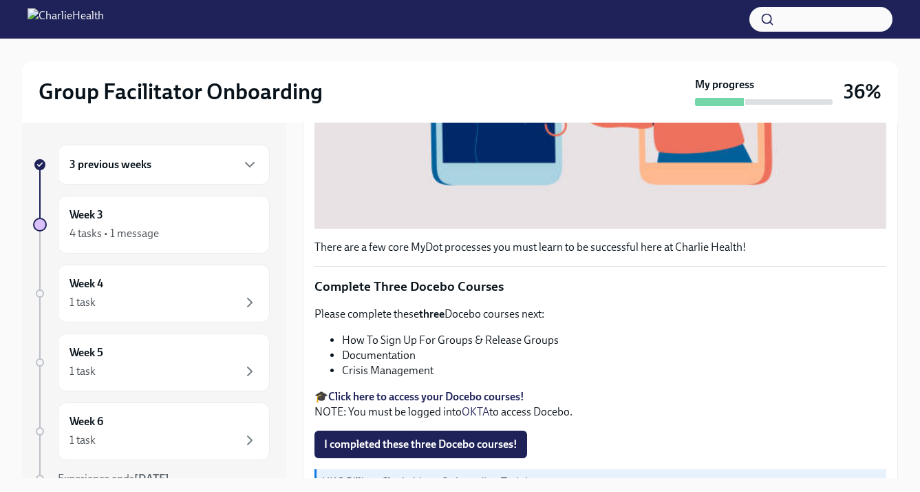
scroll to position [547, 0]
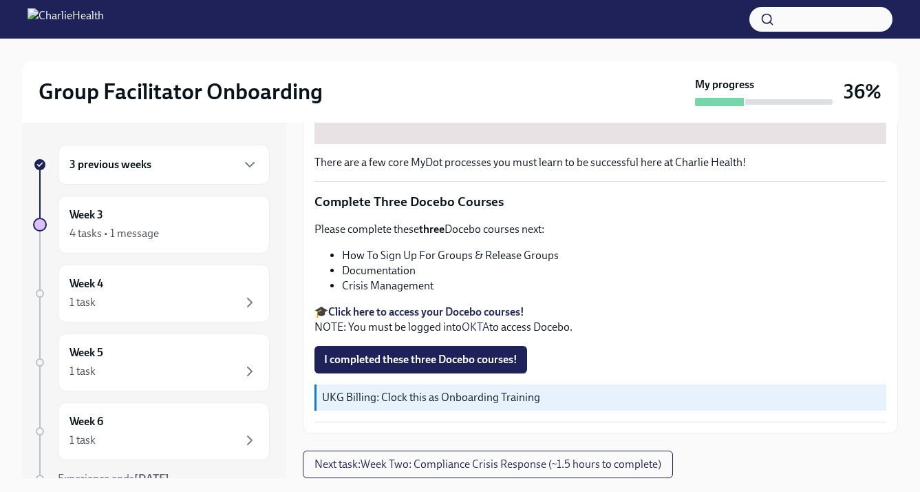
click at [379, 306] on strong "Click here to access your Docebo courses!" at bounding box center [426, 311] width 196 height 13
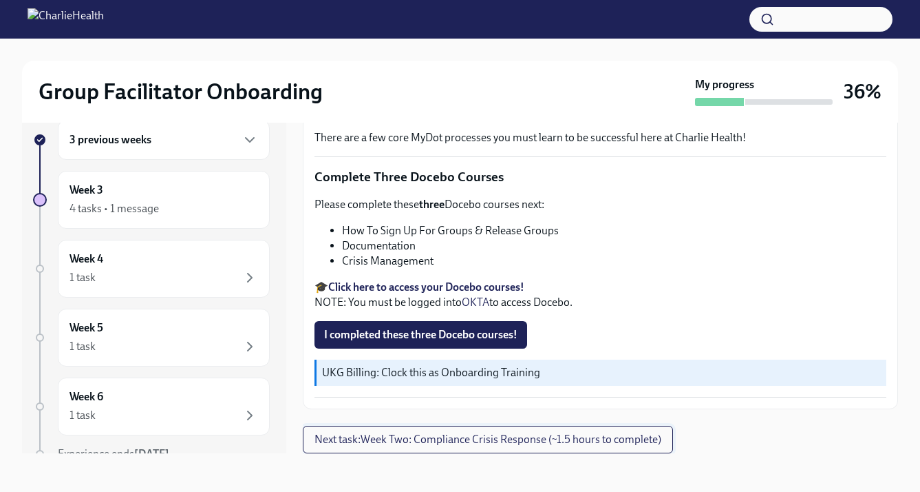
click at [379, 439] on span "Next task : Week Two: Compliance Crisis Response (~1.5 hours to complete)" at bounding box center [488, 439] width 347 height 14
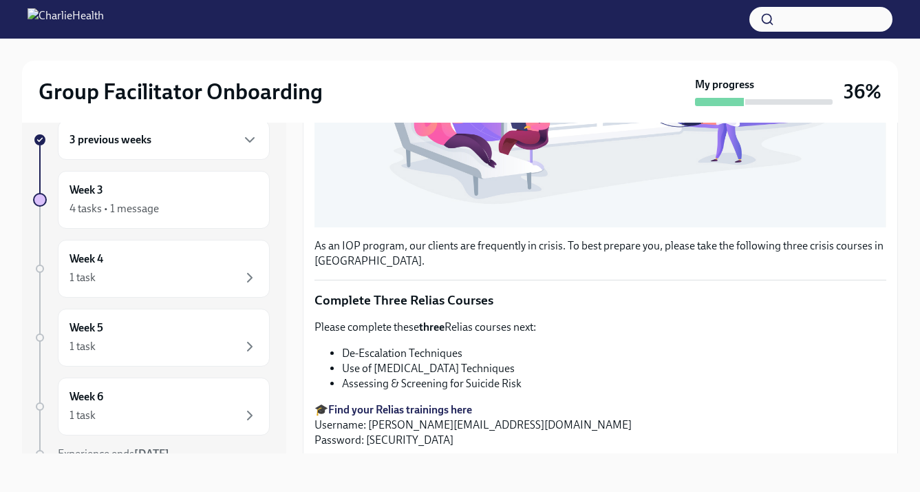
scroll to position [539, 0]
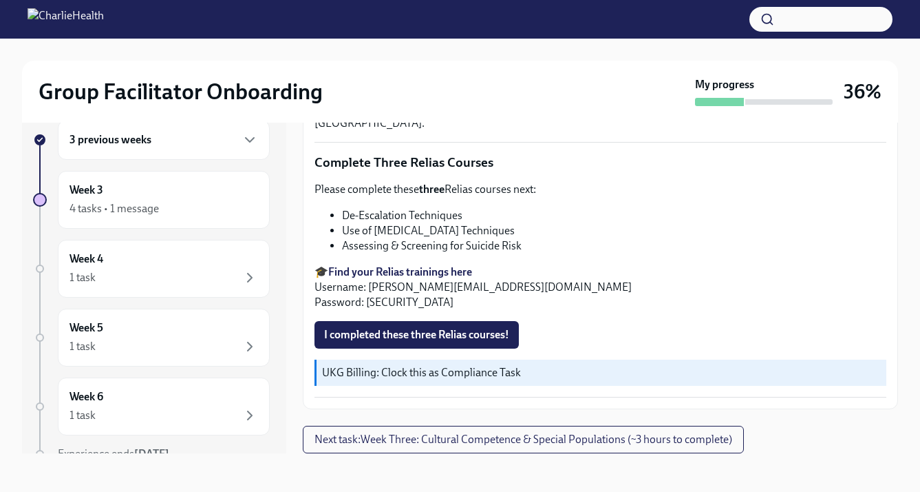
click at [436, 267] on strong "Find your Relias trainings here" at bounding box center [400, 271] width 144 height 13
click at [405, 332] on span "I completed these three Relias courses!" at bounding box center [416, 335] width 185 height 14
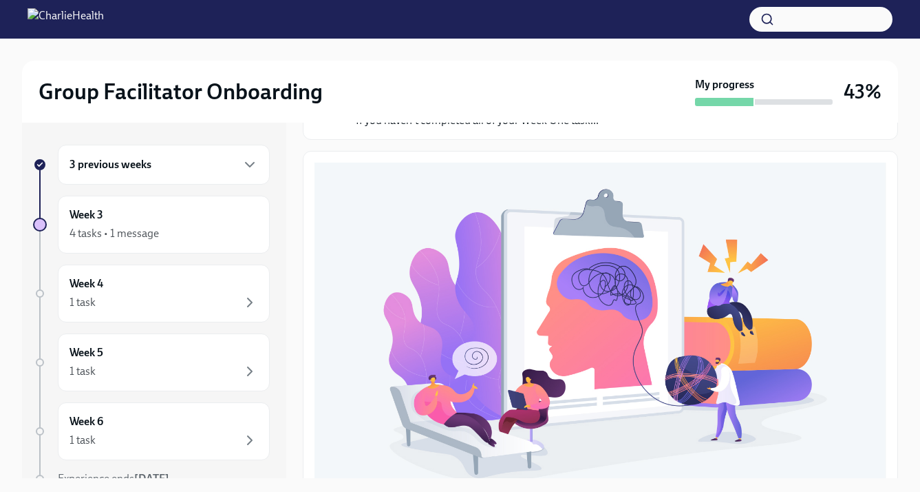
scroll to position [0, 0]
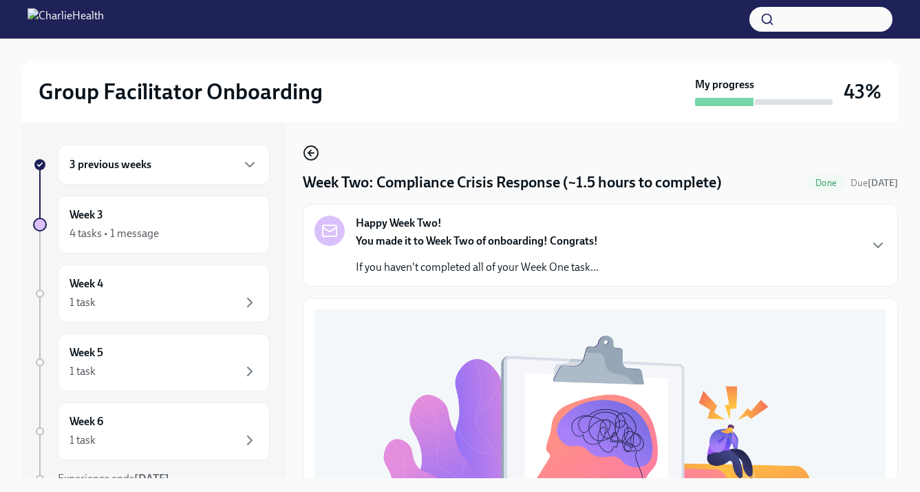
click at [311, 152] on icon "button" at bounding box center [311, 153] width 17 height 17
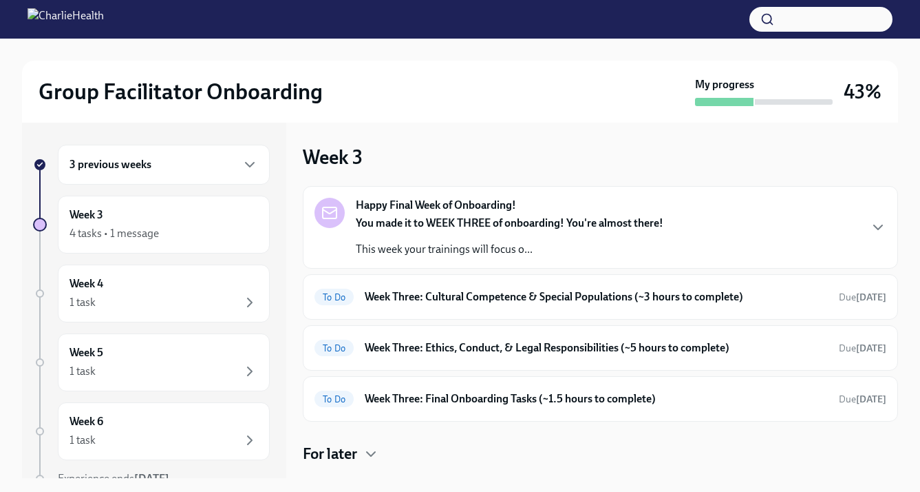
click at [166, 174] on div "3 previous weeks" at bounding box center [164, 165] width 212 height 40
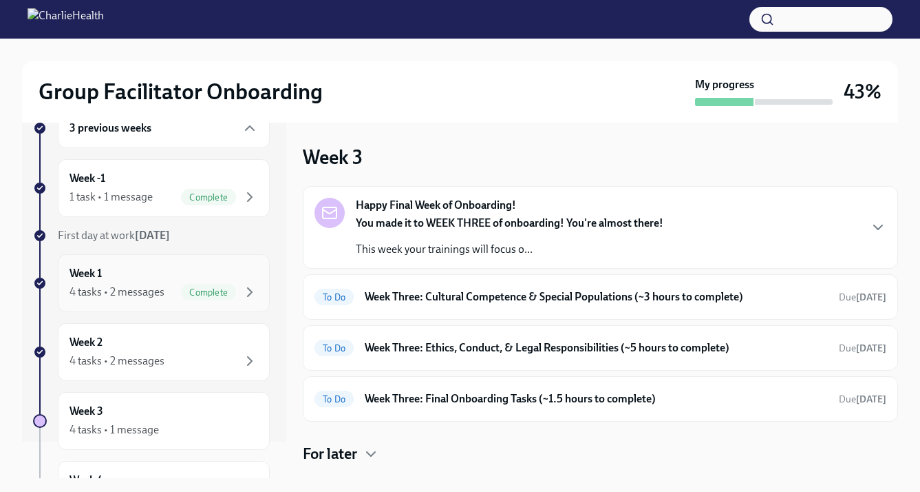
scroll to position [55, 0]
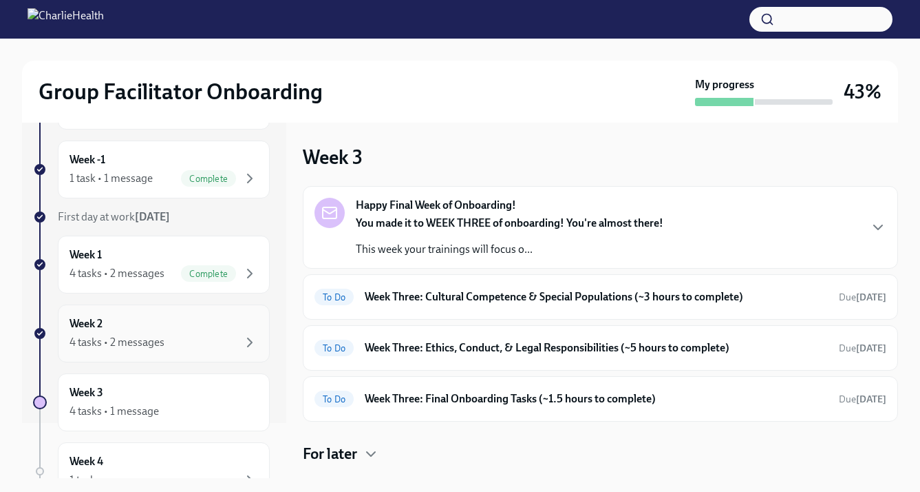
click at [149, 334] on div "4 tasks • 2 messages" at bounding box center [164, 342] width 189 height 17
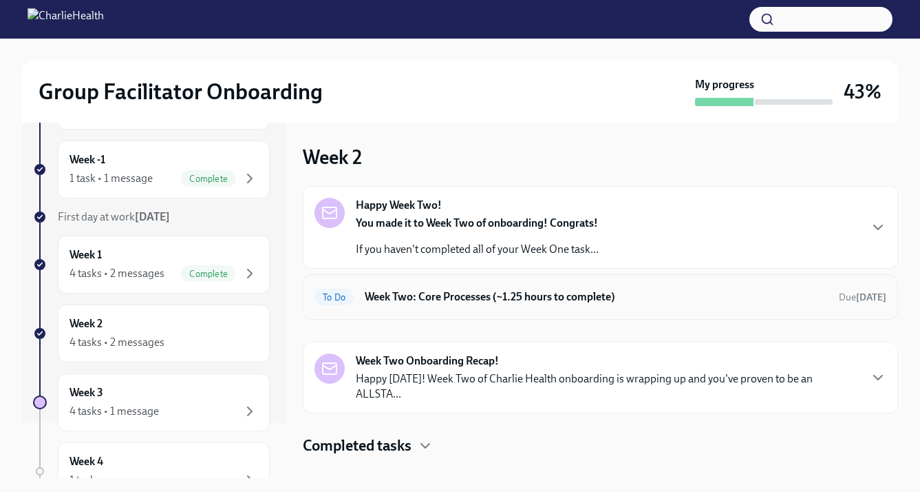
click at [433, 299] on h6 "Week Two: Core Processes (~1.25 hours to complete)" at bounding box center [596, 296] width 463 height 15
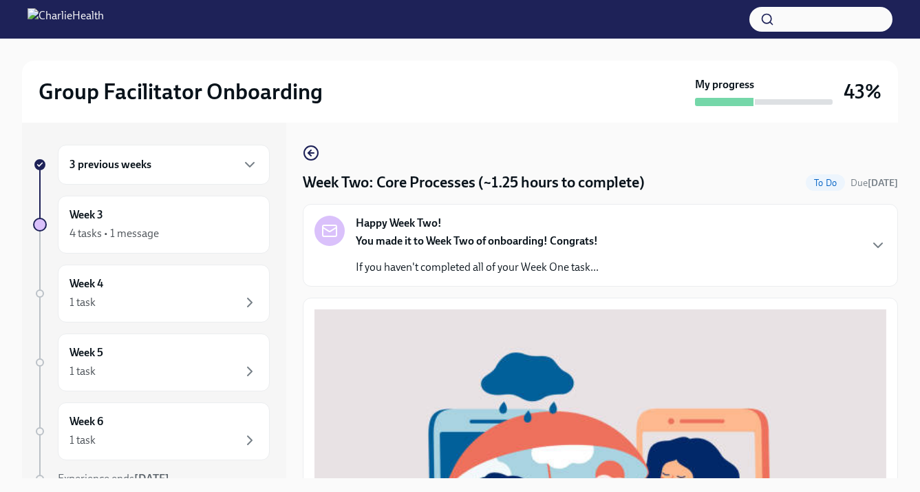
click at [171, 173] on div "3 previous weeks" at bounding box center [164, 165] width 212 height 40
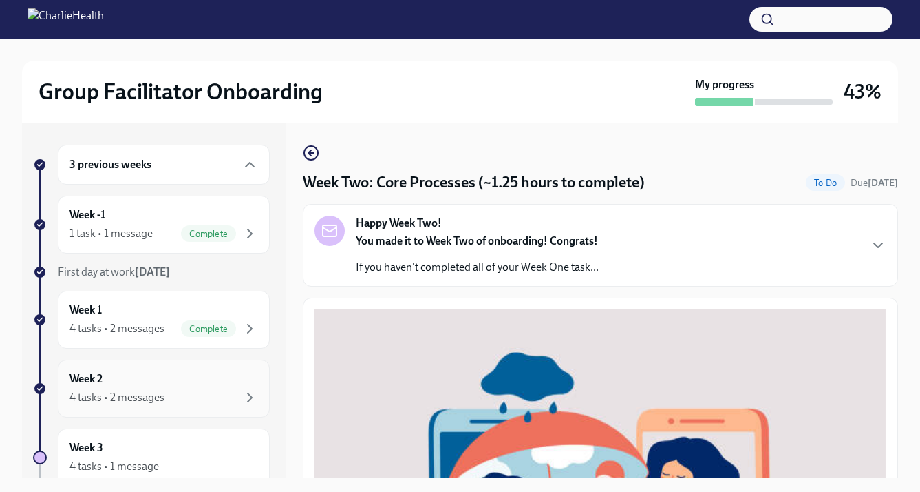
click at [128, 388] on div "Week 2 4 tasks • 2 messages" at bounding box center [164, 388] width 189 height 34
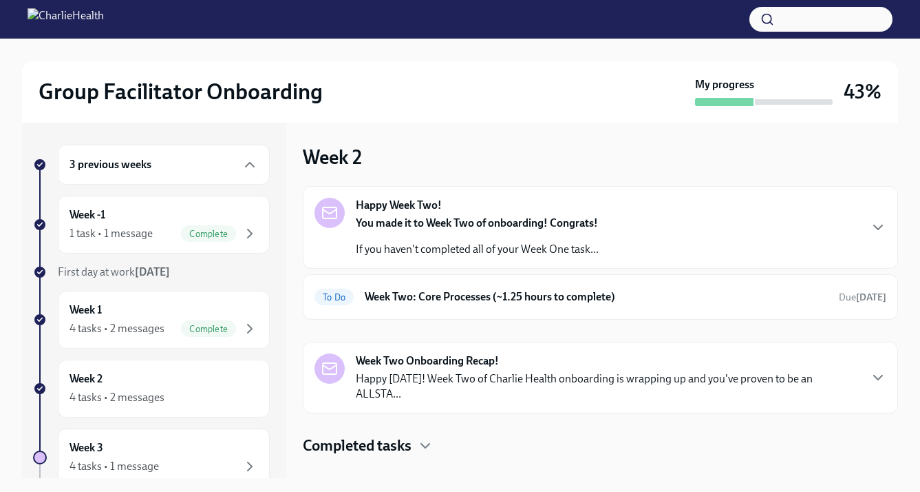
click at [488, 225] on strong "You made it to Week Two of onboarding! Congrats!" at bounding box center [477, 222] width 242 height 13
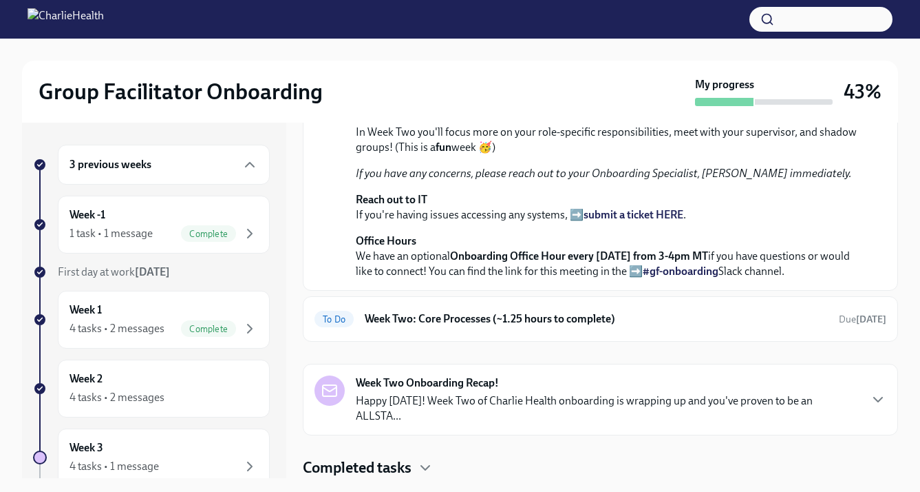
scroll to position [397, 0]
click at [478, 326] on h6 "Week Two: Core Processes (~1.25 hours to complete)" at bounding box center [596, 318] width 463 height 15
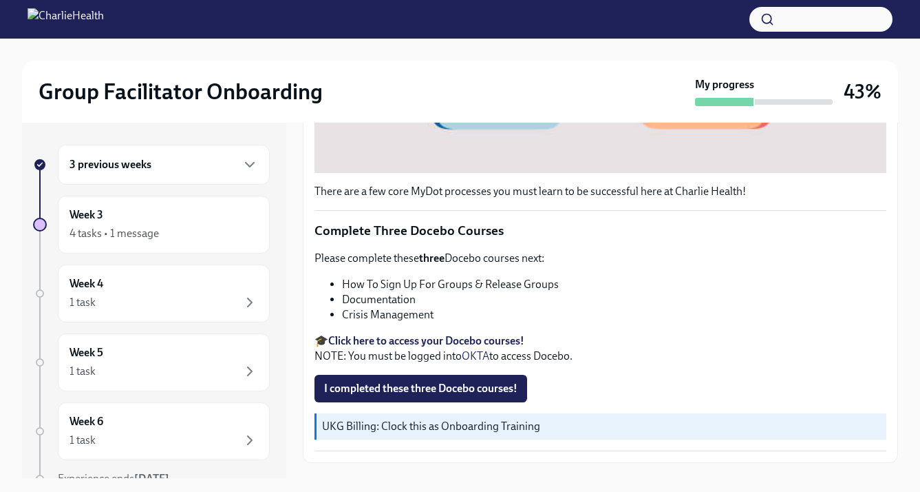
scroll to position [547, 0]
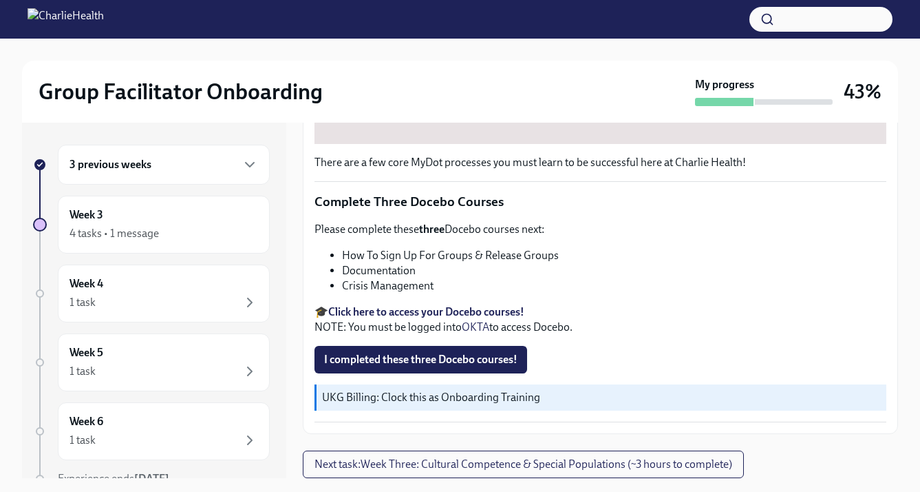
click at [183, 177] on div "3 previous weeks" at bounding box center [164, 165] width 212 height 40
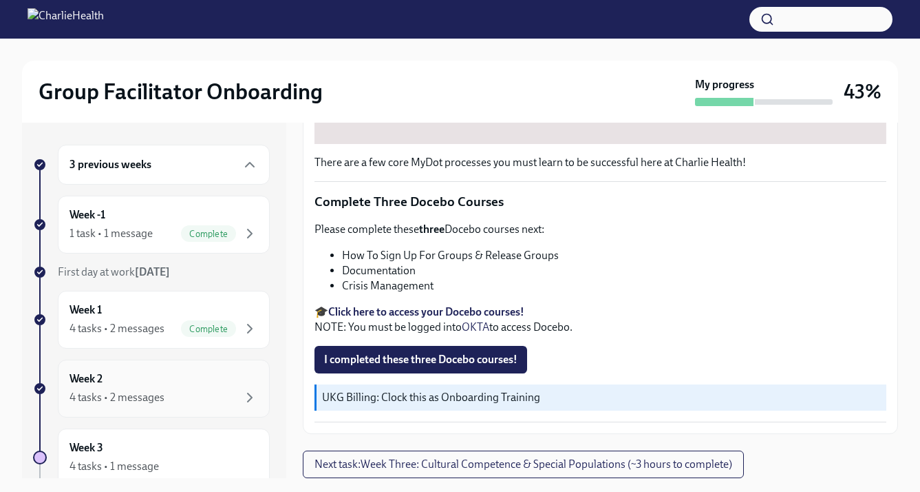
click at [132, 377] on div "Week 2 4 tasks • 2 messages" at bounding box center [164, 388] width 189 height 34
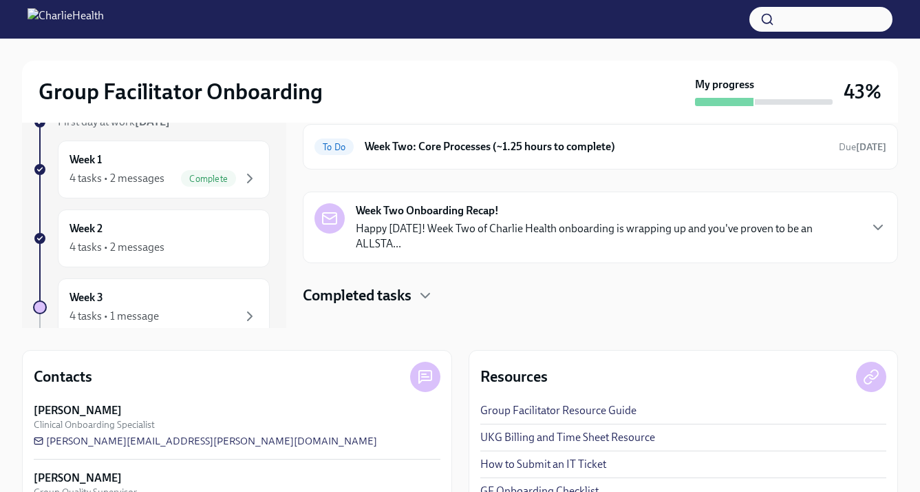
scroll to position [195, 0]
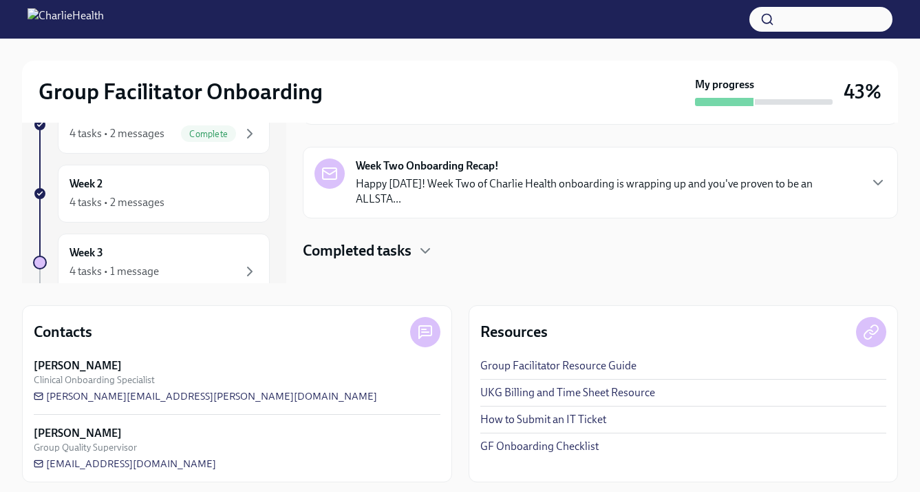
click at [402, 240] on h4 "Completed tasks" at bounding box center [357, 250] width 109 height 21
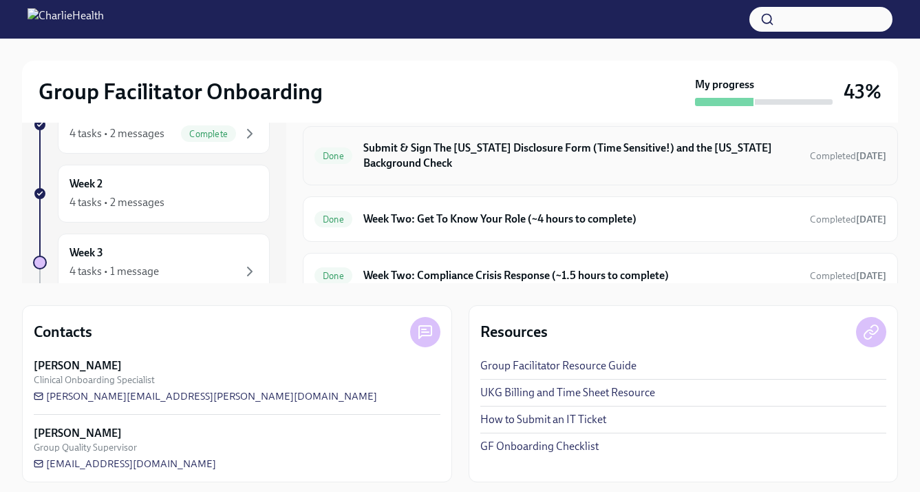
scroll to position [202, 0]
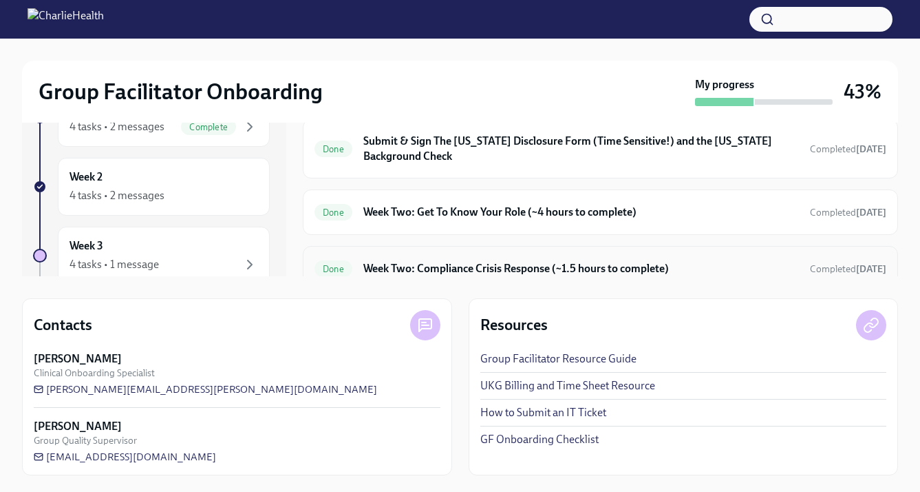
click at [509, 263] on div "Done Week Two: Compliance Crisis Response (~1.5 hours to complete) Completed to…" at bounding box center [601, 268] width 572 height 22
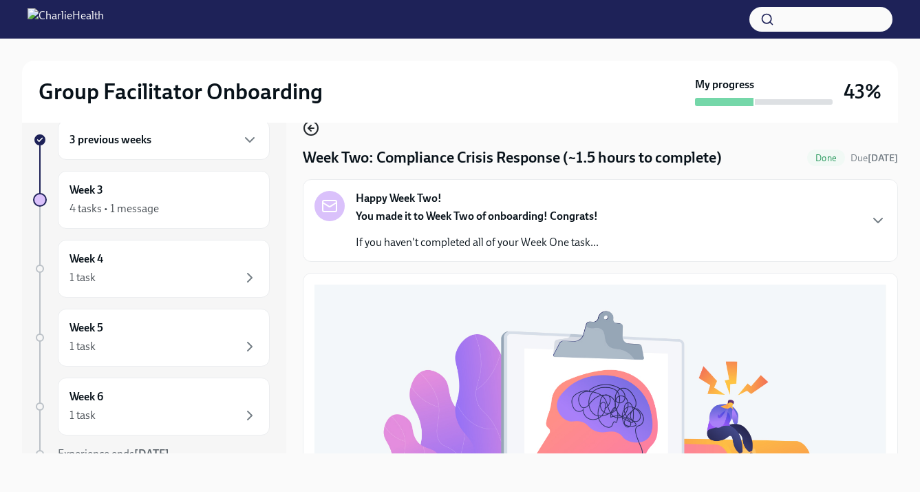
click at [313, 136] on icon "button" at bounding box center [311, 128] width 17 height 17
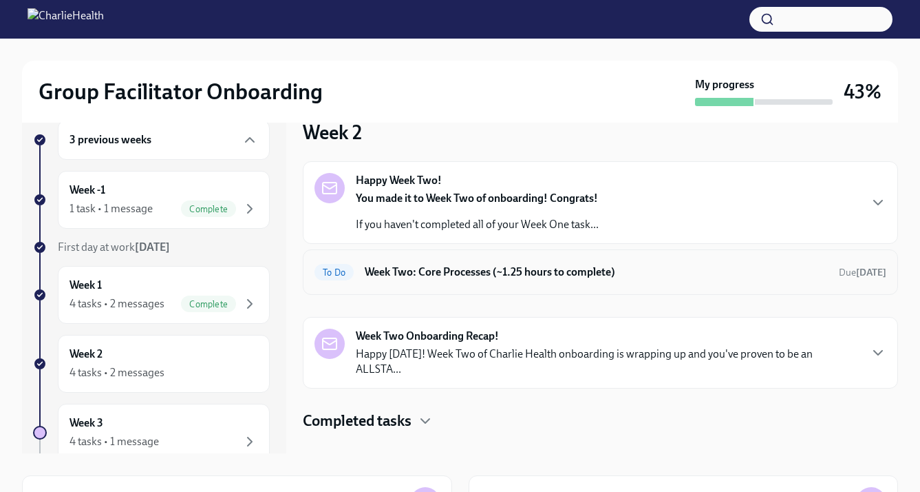
click at [436, 281] on div "To Do Week Two: Core Processes (~1.25 hours to complete) Due today" at bounding box center [601, 272] width 572 height 22
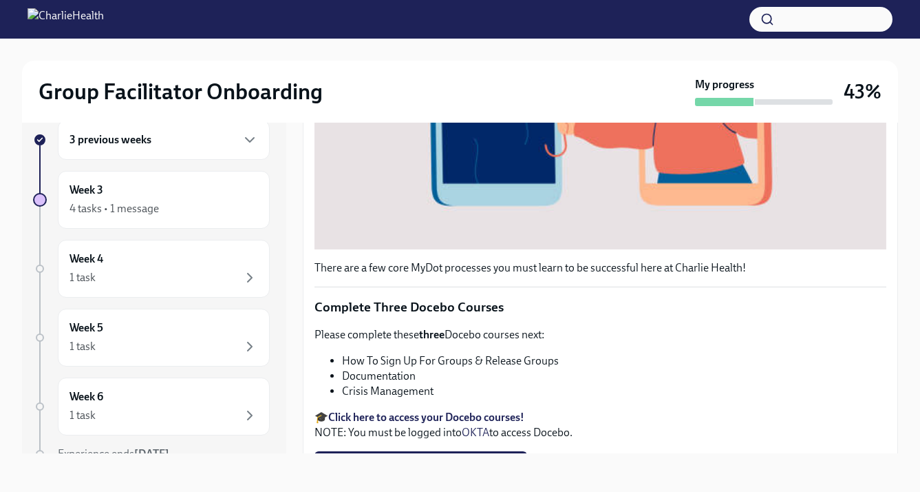
scroll to position [547, 0]
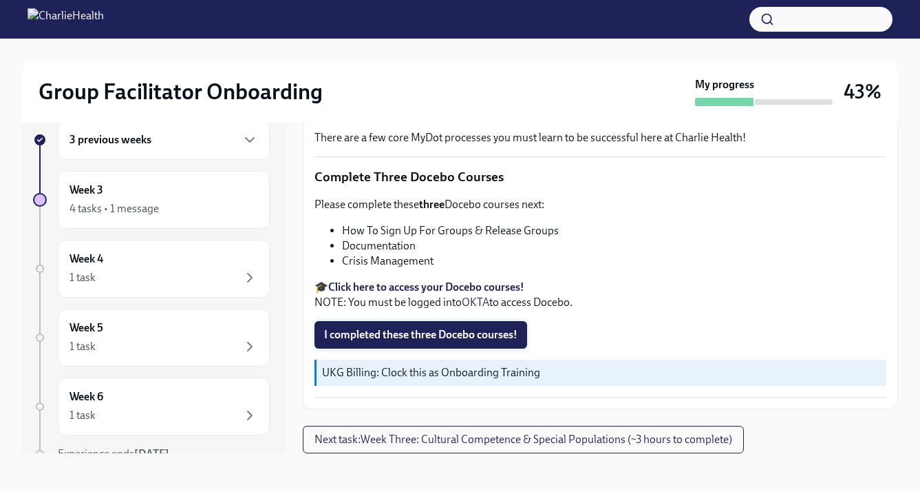
click at [387, 325] on button "I completed these three Docebo courses!" at bounding box center [421, 335] width 213 height 28
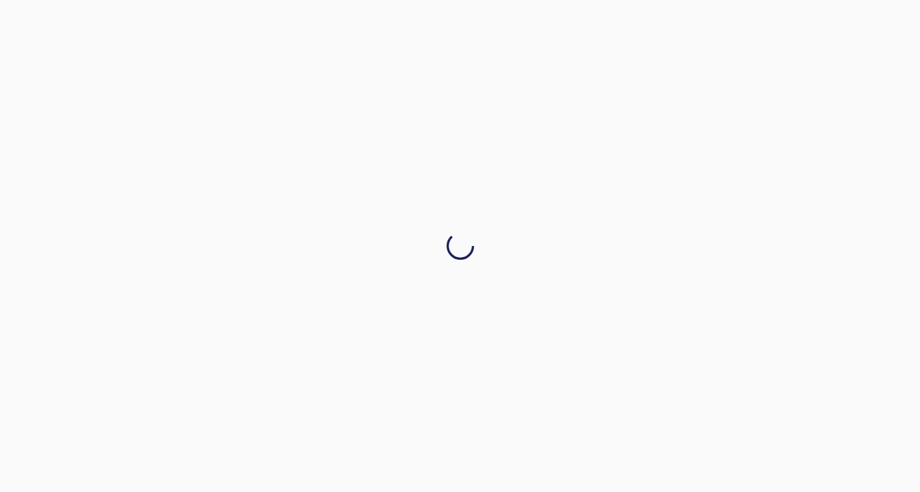
scroll to position [0, 0]
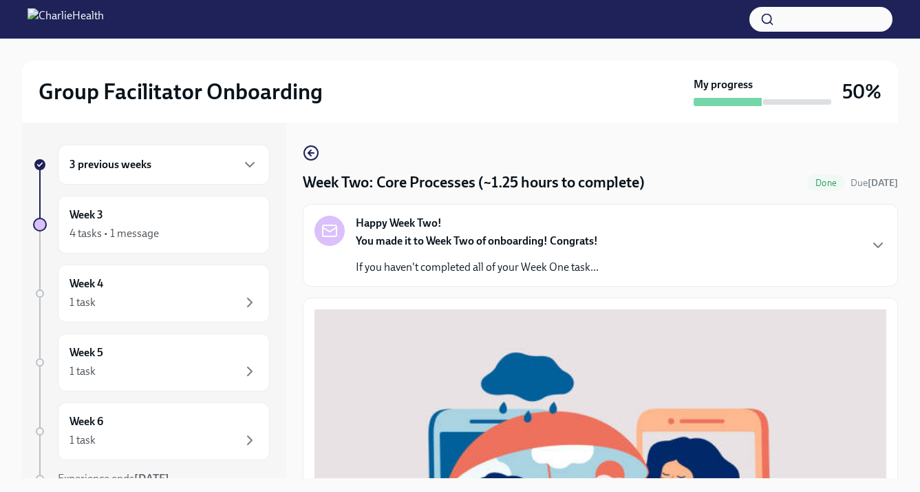
click at [180, 154] on div "3 previous weeks" at bounding box center [164, 165] width 212 height 40
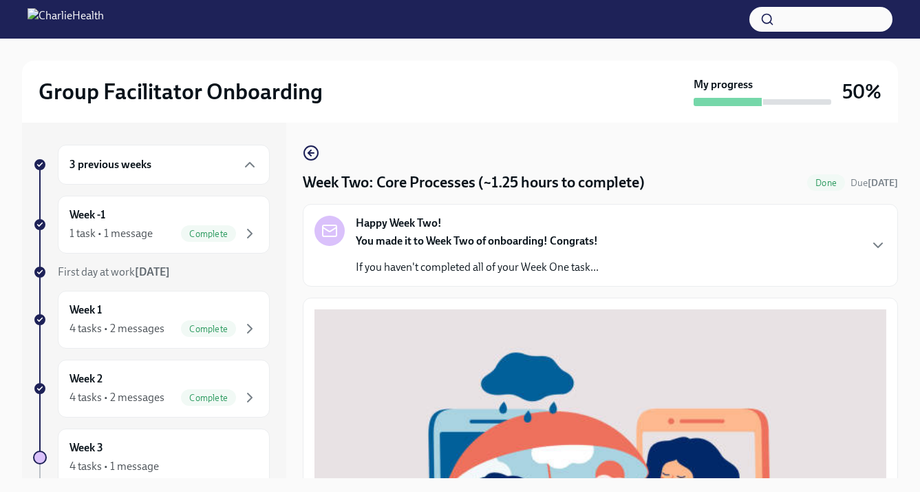
scroll to position [25, 0]
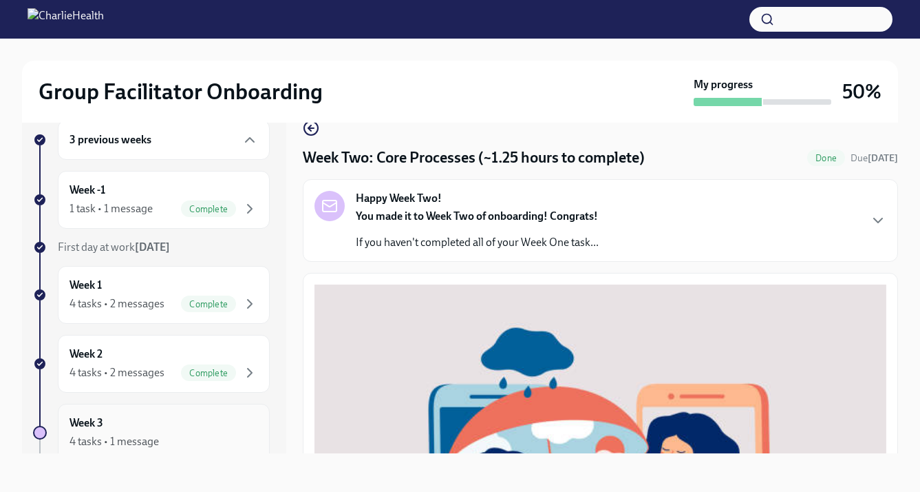
click at [147, 418] on div "Week 3 4 tasks • 1 message" at bounding box center [164, 432] width 189 height 34
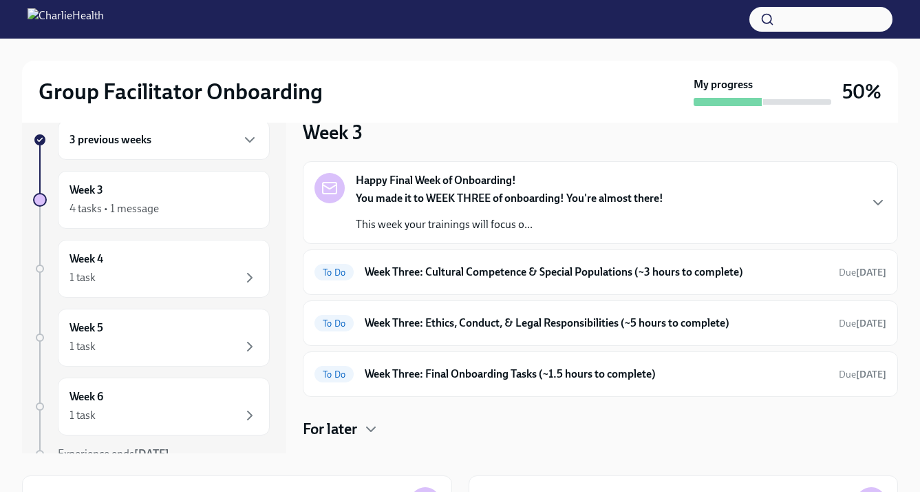
scroll to position [202, 0]
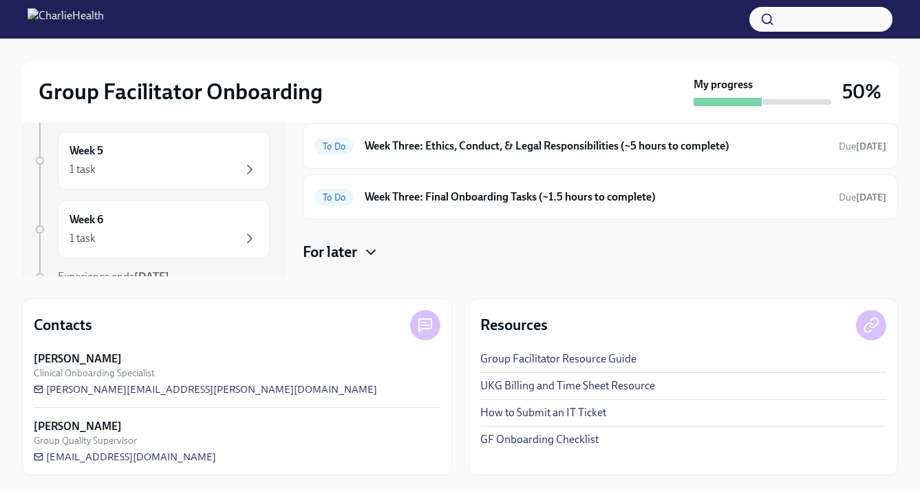
click at [372, 258] on icon "button" at bounding box center [371, 252] width 17 height 17
click at [372, 253] on icon "button" at bounding box center [371, 252] width 17 height 17
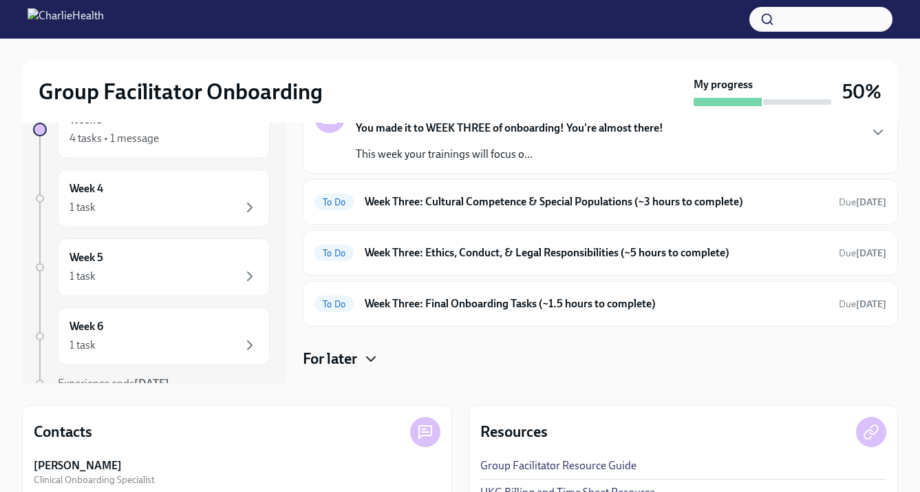
scroll to position [0, 0]
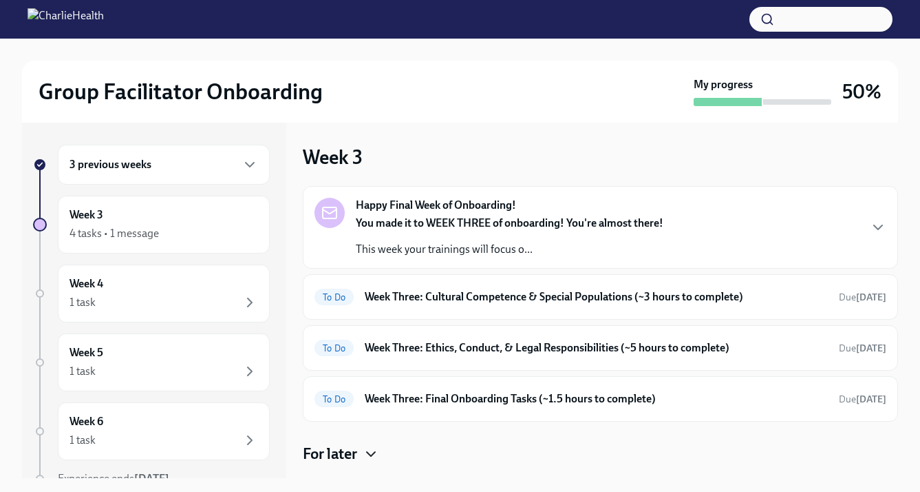
click at [478, 211] on strong "Happy Final Week of Onboarding!" at bounding box center [436, 205] width 160 height 15
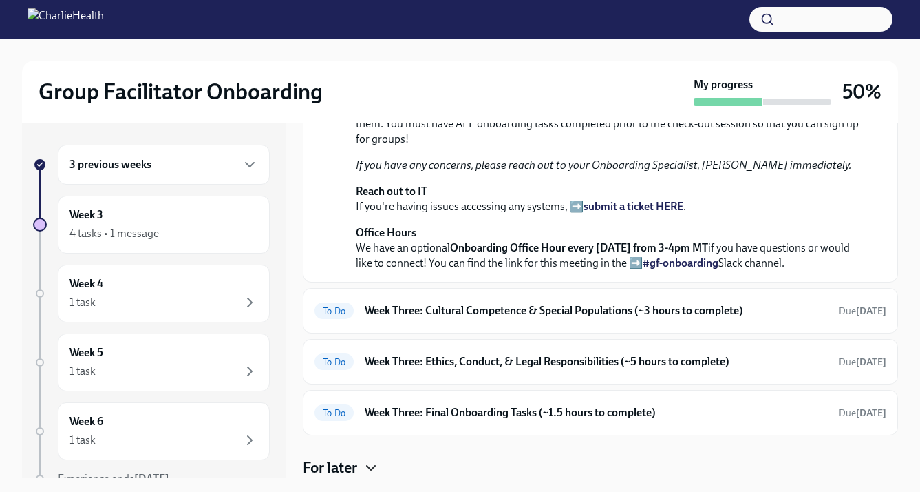
scroll to position [536, 0]
click at [483, 306] on h6 "Week Three: Cultural Competence & Special Populations (~3 hours to complete)" at bounding box center [596, 310] width 463 height 15
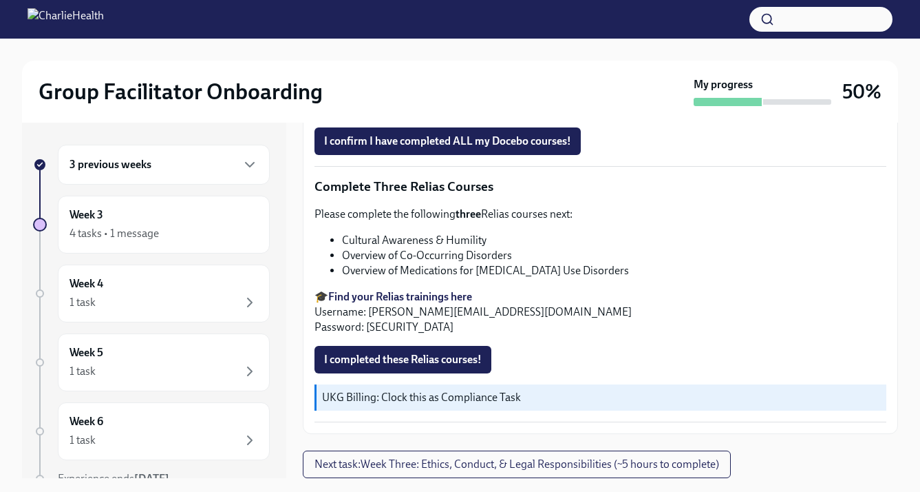
scroll to position [25, 0]
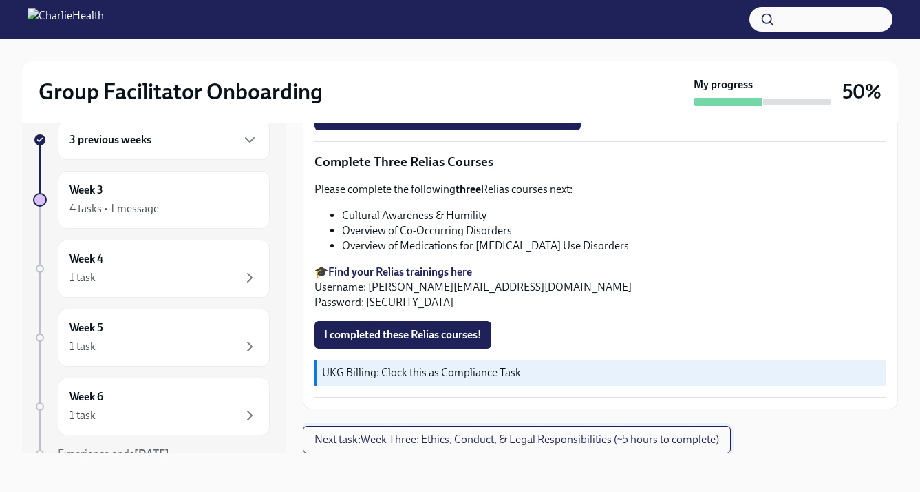
click at [469, 441] on span "Next task : Week Three: Ethics, Conduct, & Legal Responsibilities (~5 hours to …" at bounding box center [517, 439] width 405 height 14
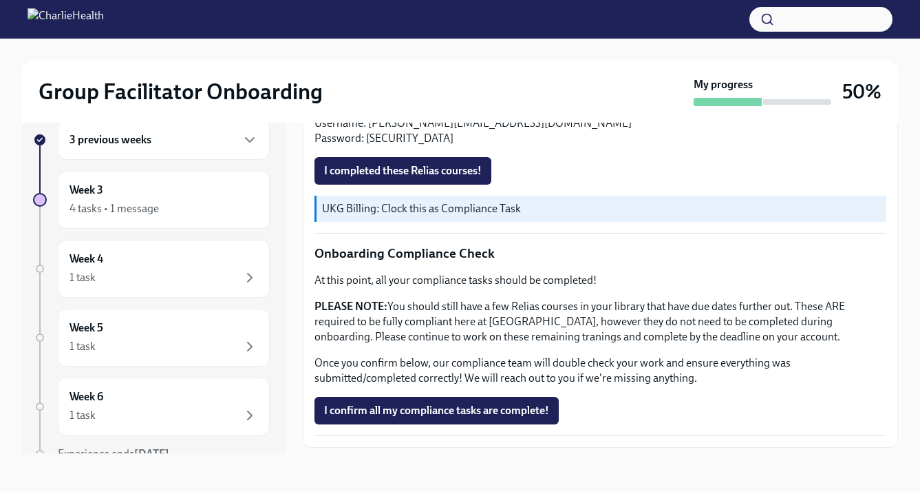
scroll to position [839, 0]
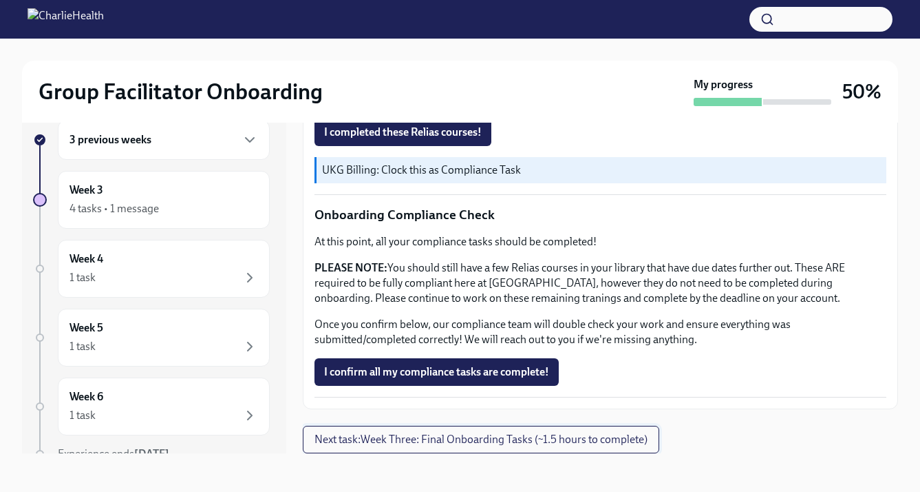
click at [474, 440] on span "Next task : Week Three: Final Onboarding Tasks (~1.5 hours to complete)" at bounding box center [481, 439] width 333 height 14
